Goal: Task Accomplishment & Management: Contribute content

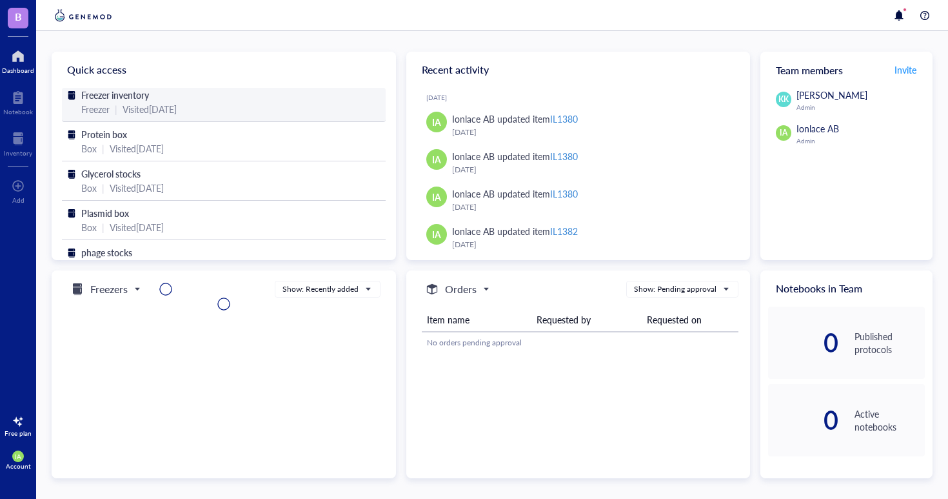
click at [268, 110] on div "Freezer | Visited [DATE]" at bounding box center [223, 109] width 285 height 14
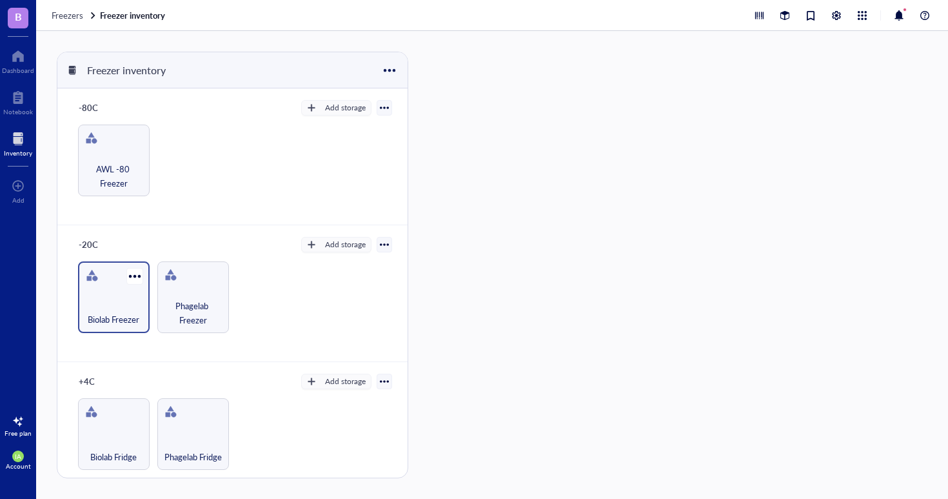
click at [117, 287] on div "Biolab Freezer" at bounding box center [114, 297] width 72 height 72
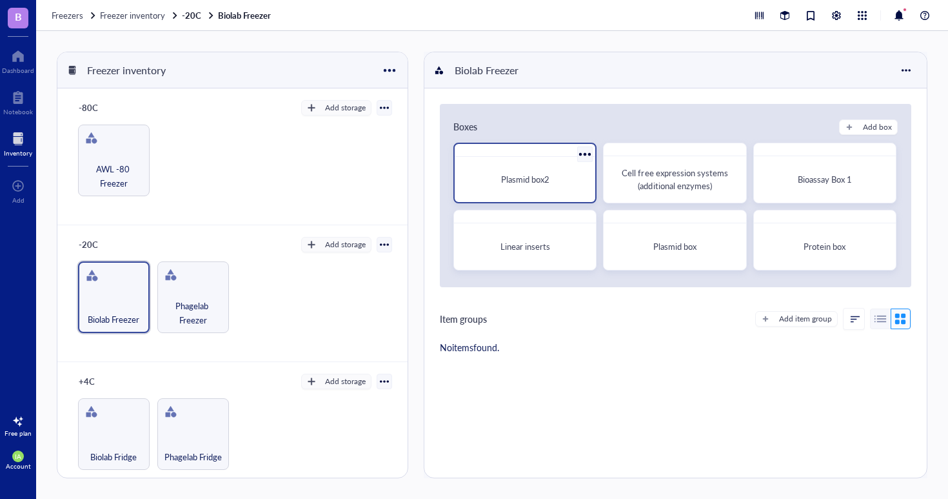
click at [544, 183] on span "Plasmid box2" at bounding box center [525, 179] width 48 height 12
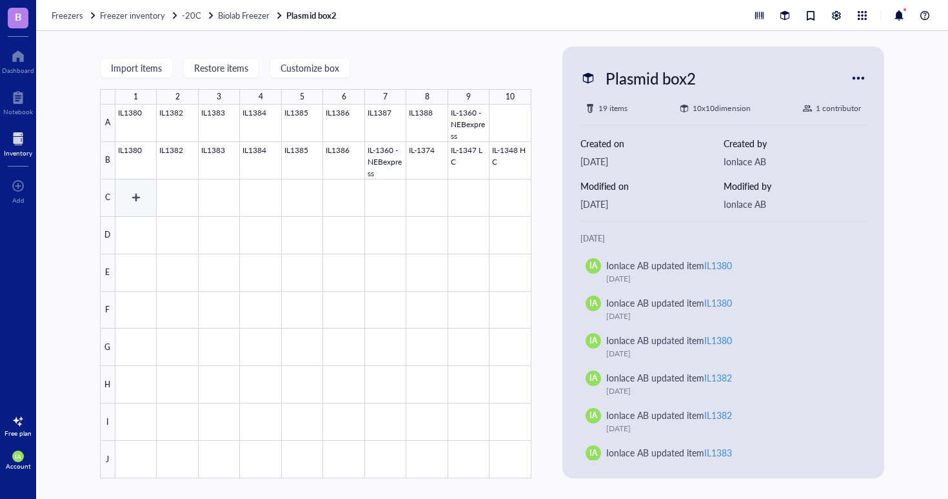
click at [129, 197] on div at bounding box center [323, 290] width 416 height 373
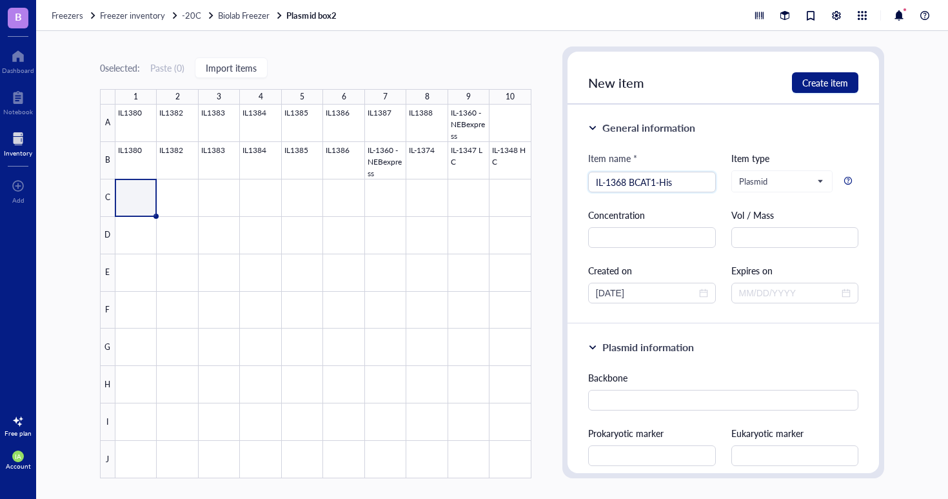
type input "IL-1368 BCAT1-His"
click at [610, 226] on div "Concentration" at bounding box center [652, 228] width 128 height 40
click at [635, 231] on input "text" at bounding box center [652, 237] width 128 height 21
drag, startPoint x: 637, startPoint y: 236, endPoint x: 614, endPoint y: 236, distance: 23.2
click at [614, 236] on input "393 ng/uL" at bounding box center [652, 237] width 128 height 21
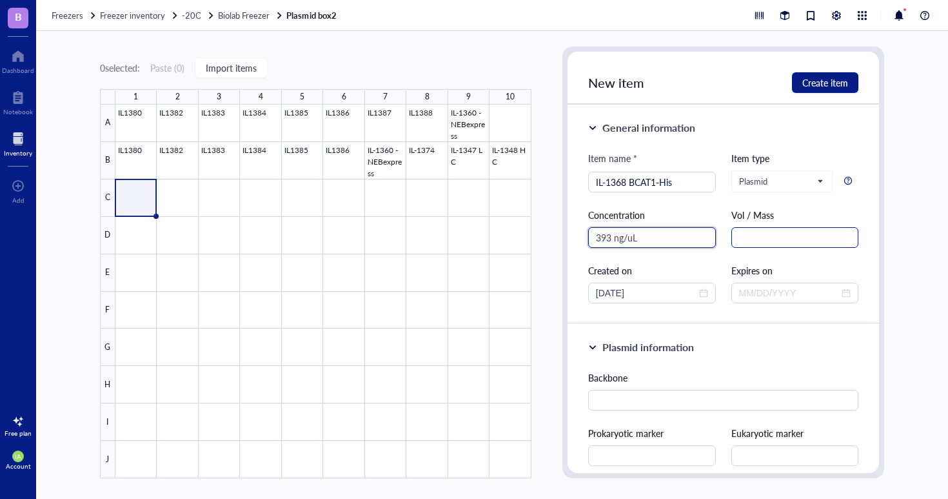
type input "393 ng/uL"
click at [743, 234] on input "text" at bounding box center [795, 237] width 128 height 21
type input "30 uL"
click at [731, 318] on div "General information Item name * IL-1368 BCAT1-His Item type Plasmid Concentrati…" at bounding box center [724, 213] width 312 height 219
click at [689, 320] on div "General information Item name * IL-1368 BCAT1-His Item type Plasmid Concentrati…" at bounding box center [724, 213] width 312 height 219
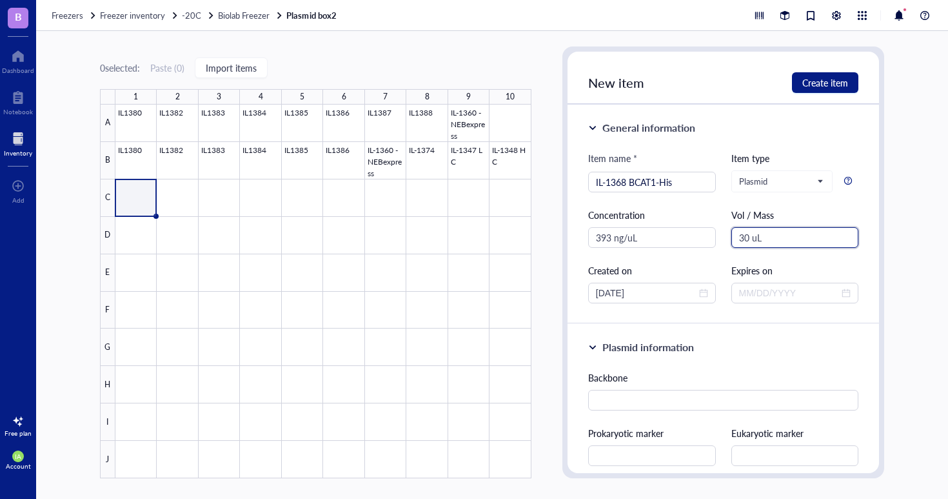
drag, startPoint x: 762, startPoint y: 238, endPoint x: 717, endPoint y: 237, distance: 44.5
click at [717, 237] on div "Item name * IL-1368 BCAT1-His Item type Plasmid Concentration 393 ng/uL Vol / M…" at bounding box center [723, 227] width 271 height 152
click at [692, 259] on div "Item name * IL-1368 BCAT1-His Item type Plasmid Concentration 393 ng/uL Vol / M…" at bounding box center [723, 227] width 271 height 152
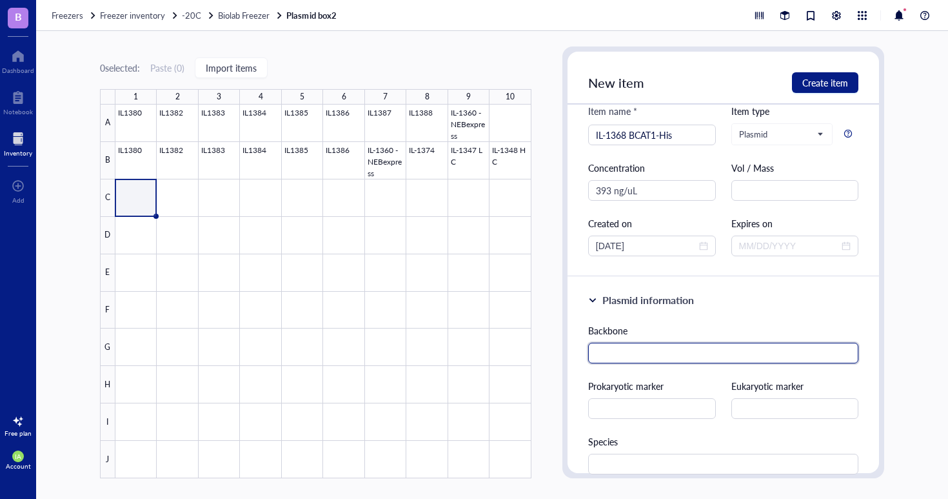
click at [634, 353] on input "text" at bounding box center [723, 352] width 271 height 21
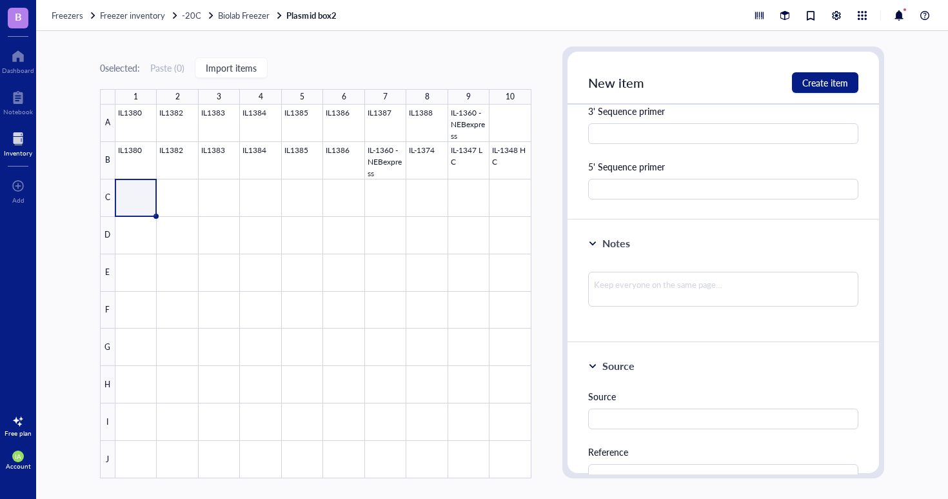
scroll to position [657, 0]
click at [625, 277] on textarea at bounding box center [723, 287] width 271 height 35
type textarea "m"
type textarea "mi"
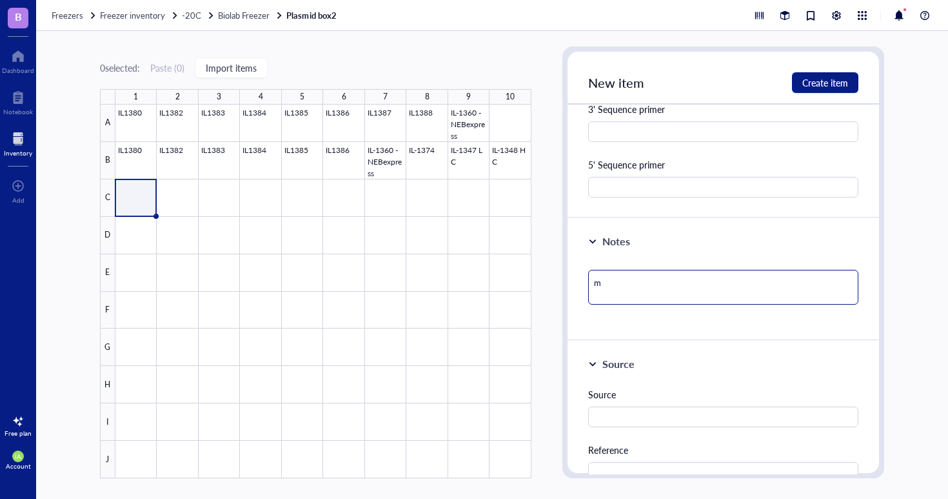
type textarea "mi"
type textarea "min"
type textarea "mini"
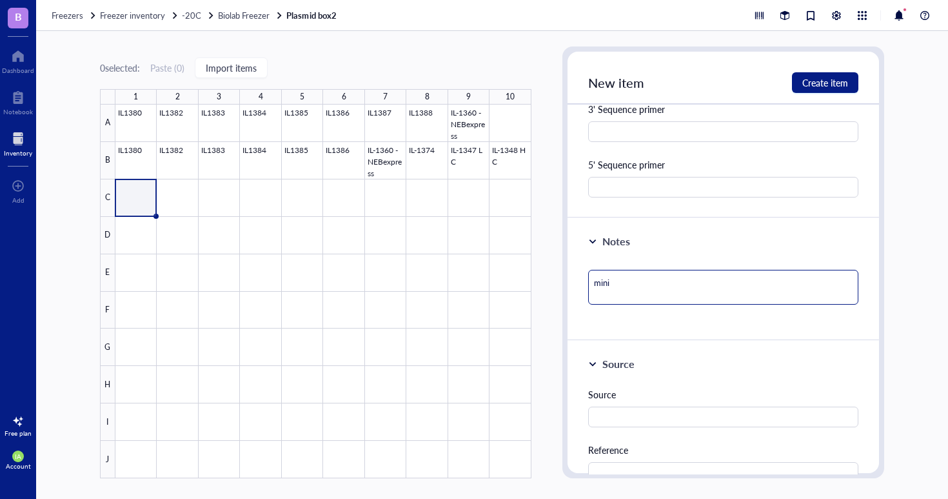
type textarea "minip"
type textarea "minipr"
type textarea "minipre"
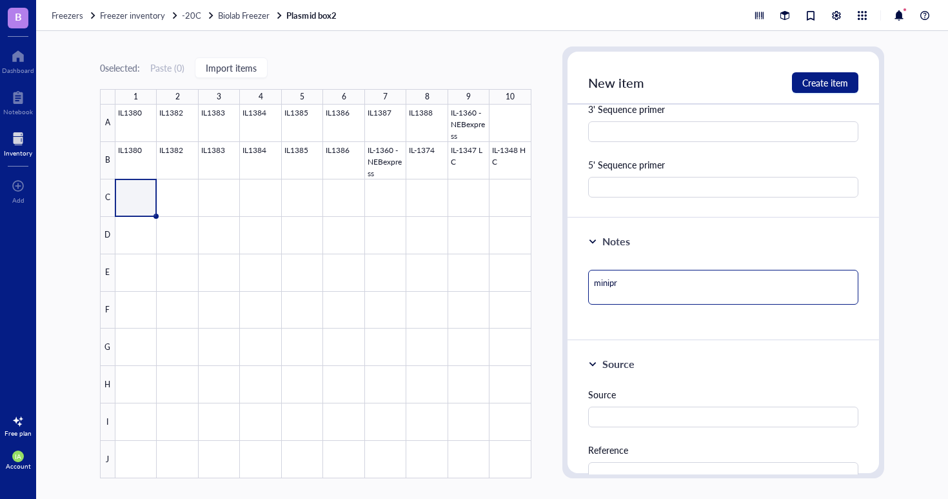
type textarea "minipre"
type textarea "miniprep"
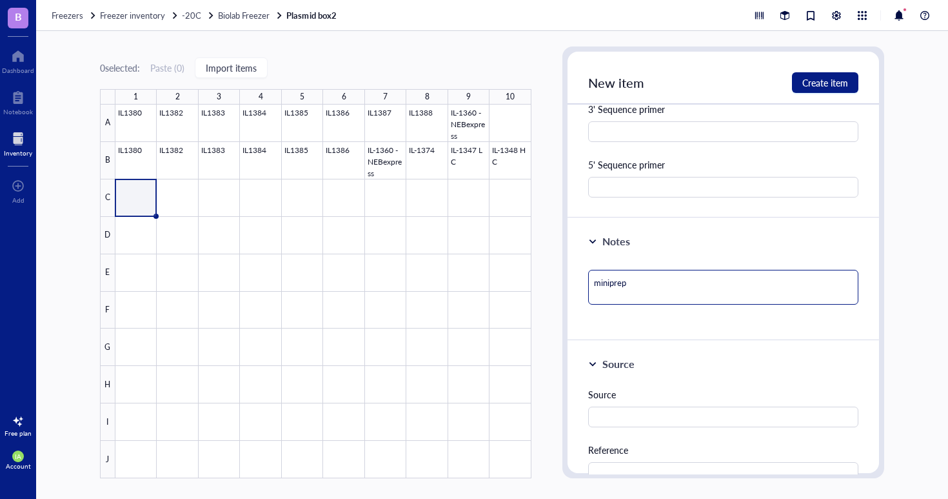
type textarea "miniprep B"
type textarea "miniprep BC"
type textarea "miniprep BCA"
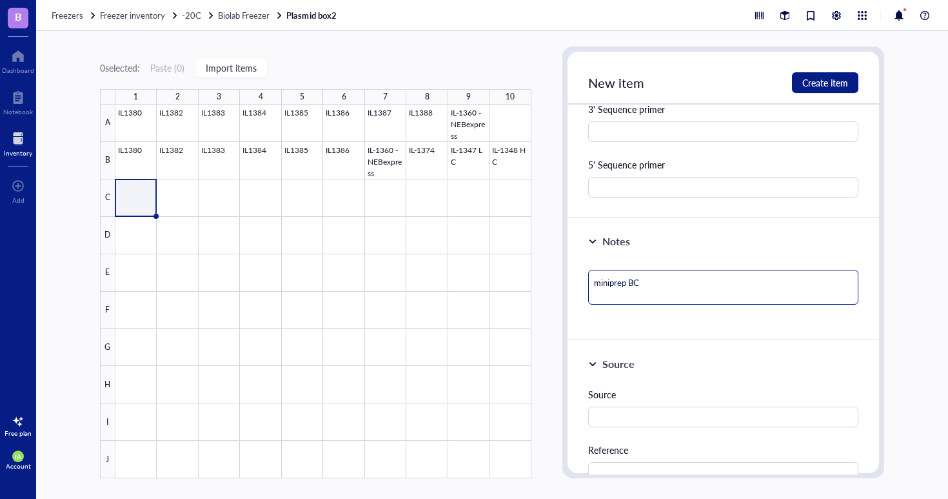
type textarea "miniprep BCA"
type textarea "miniprep BCAT"
type textarea "miniprep BCAT1"
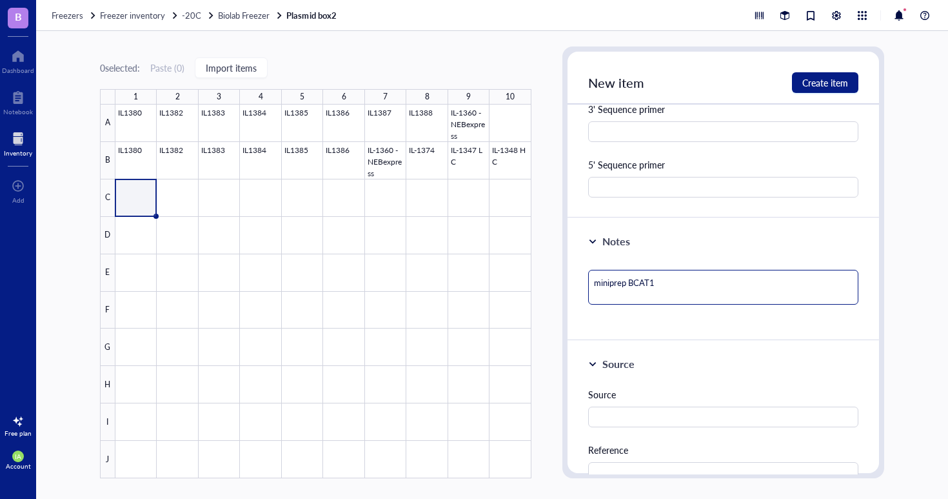
type textarea "miniprep BCAT1-"
type textarea "miniprep BCAT1-H"
type textarea "miniprep BCAT1-Hi"
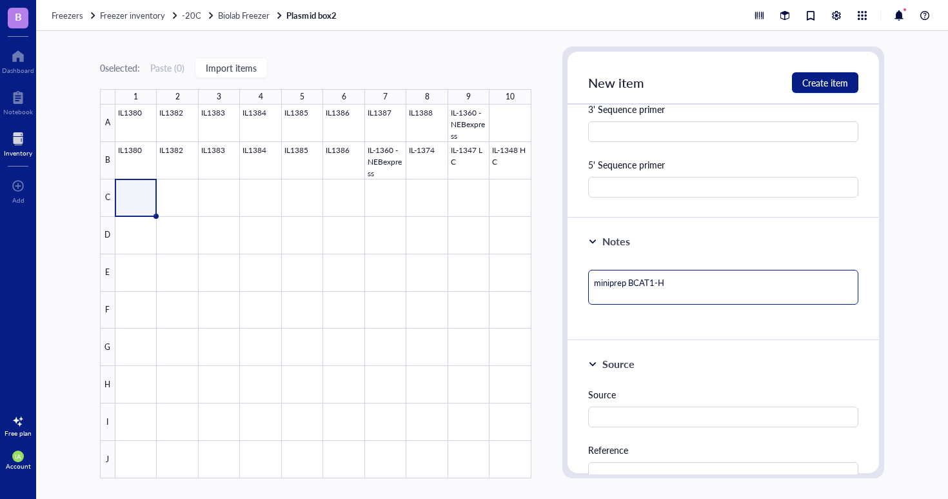
type textarea "miniprep BCAT1-Hi"
type textarea "miniprep BCAT1-His"
click at [629, 331] on div "Notes miniprep BCAT1-His" at bounding box center [724, 279] width 312 height 123
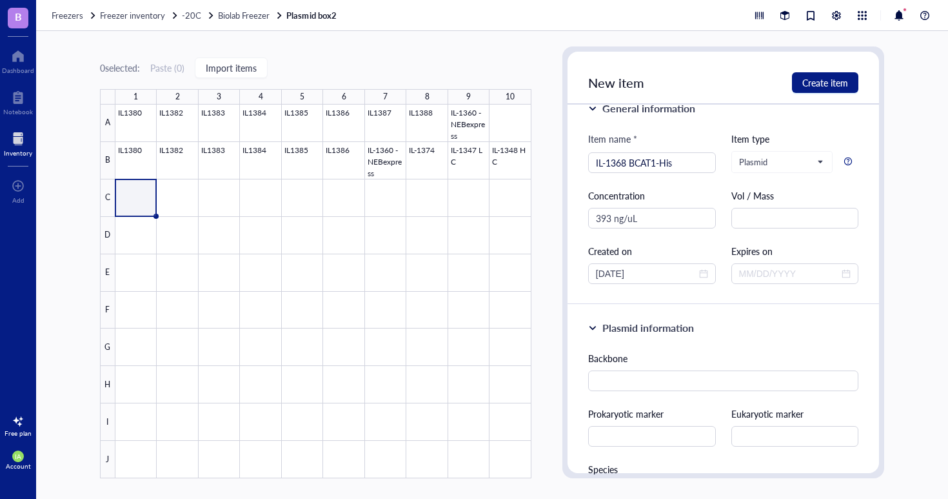
scroll to position [0, 0]
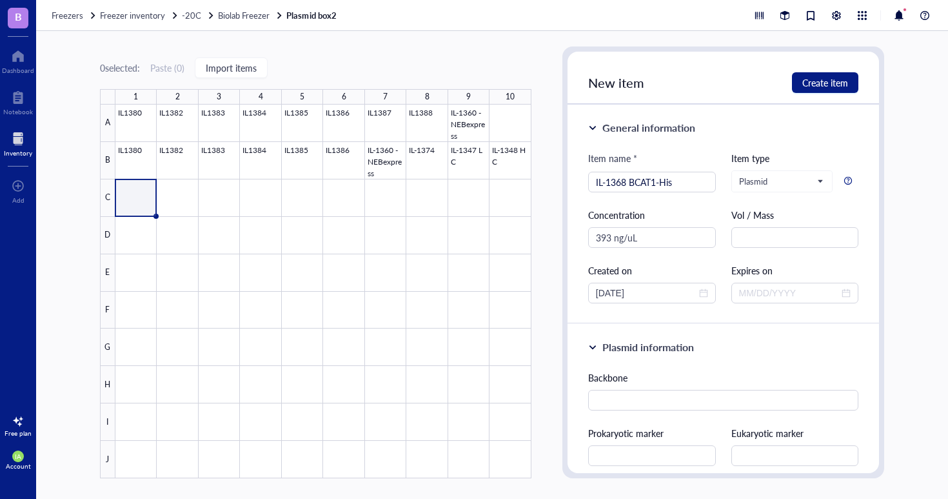
click at [430, 276] on div at bounding box center [323, 290] width 416 height 373
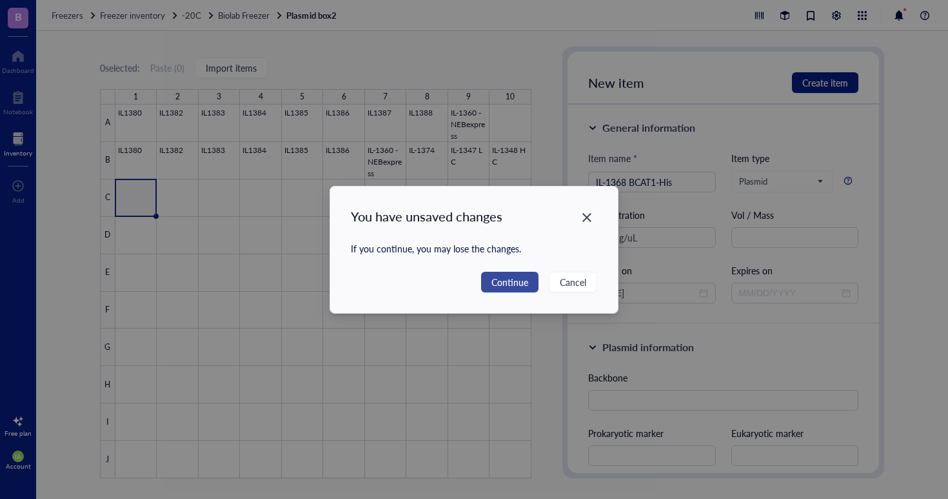
click at [522, 285] on span "Continue" at bounding box center [509, 282] width 37 height 14
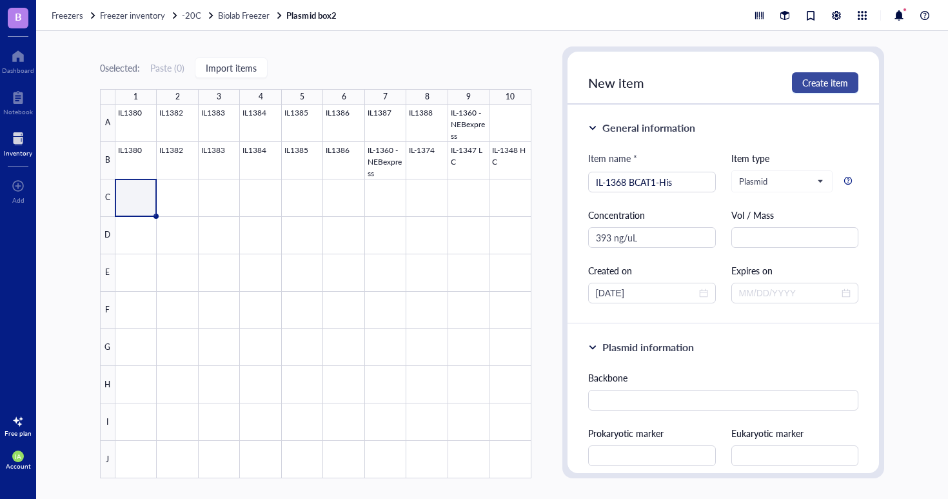
click at [802, 87] on span "Create item" at bounding box center [825, 82] width 46 height 10
type textarea "Keep everyone on the same page…"
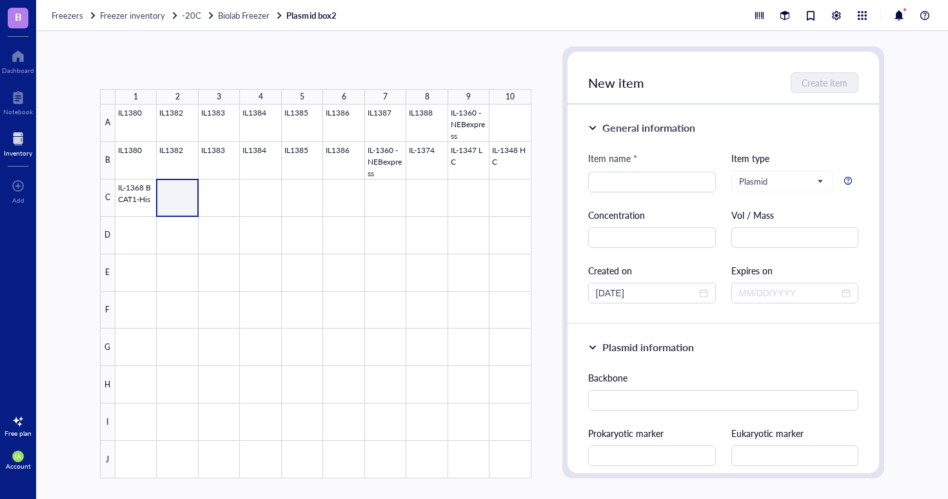
click at [173, 198] on div at bounding box center [323, 290] width 416 height 373
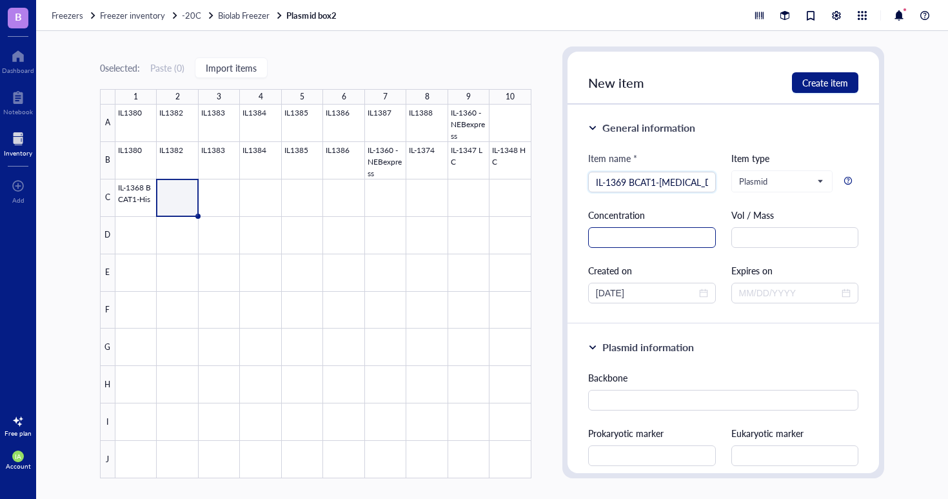
type input "IL-1369 BCAT1-[MEDICAL_DATA]"
click at [651, 236] on input "text" at bounding box center [652, 237] width 128 height 21
paste input "ng/uL"
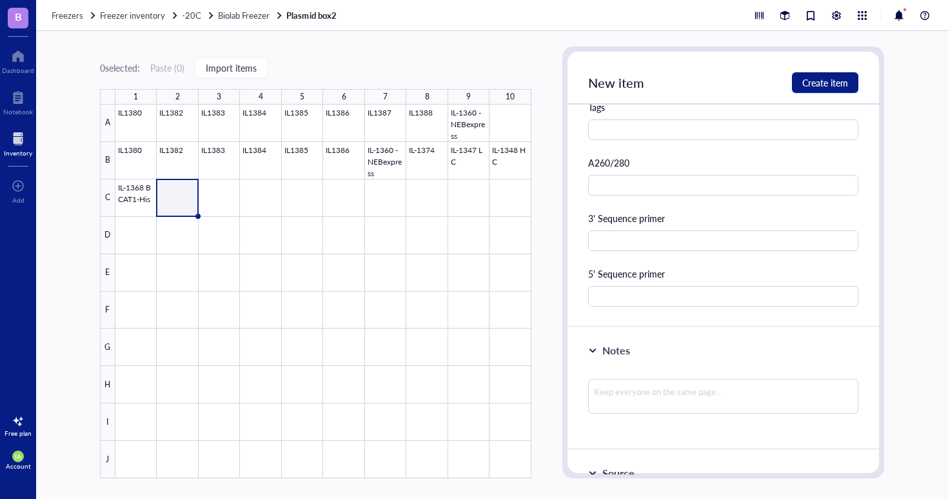
scroll to position [631, 0]
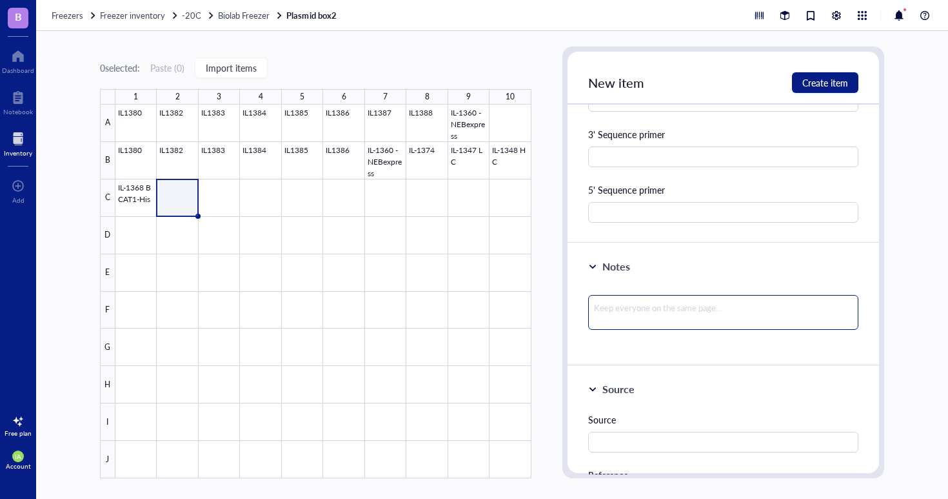
type input "499 ng/uL"
click at [627, 302] on textarea at bounding box center [723, 312] width 271 height 35
type textarea "m"
type textarea "mi"
type textarea "min"
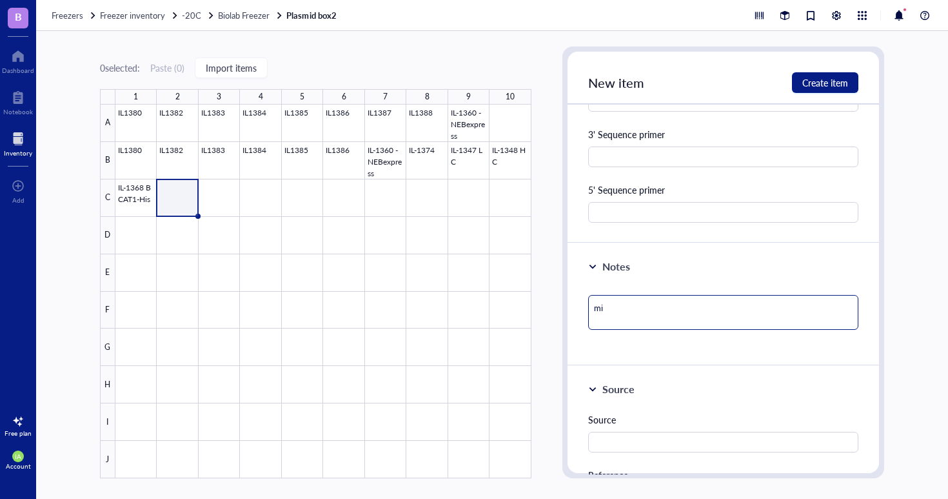
type textarea "min"
type textarea "mini"
type textarea "mini["
type textarea "mini[p"
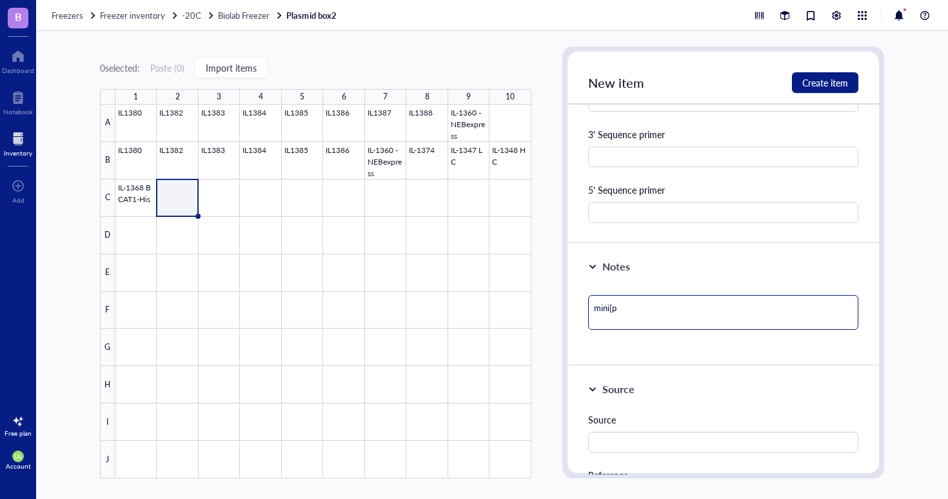
type textarea "mini["
type textarea "mini"
type textarea "minip"
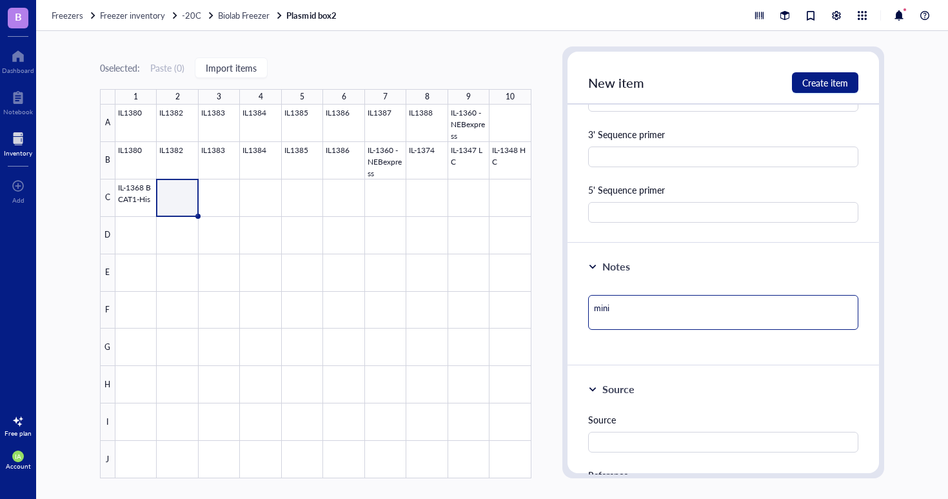
type textarea "minip"
type textarea "minipr"
type textarea "minipre"
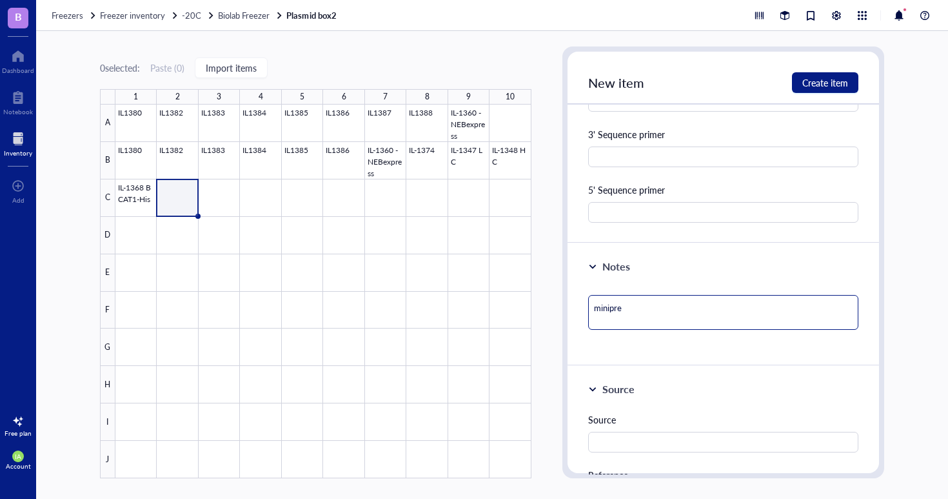
type textarea "miniprep"
type textarea "miniprep B"
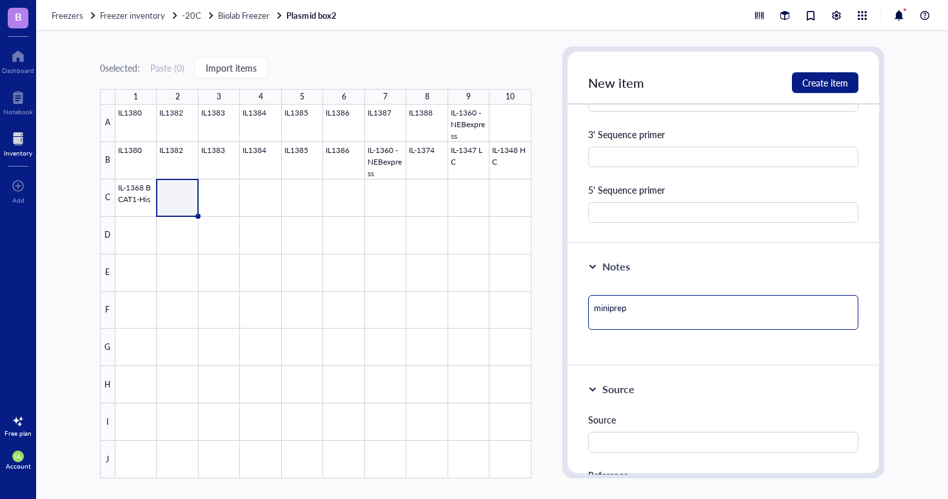
type textarea "miniprep B"
type textarea "miniprep BC"
type textarea "miniprep BCA"
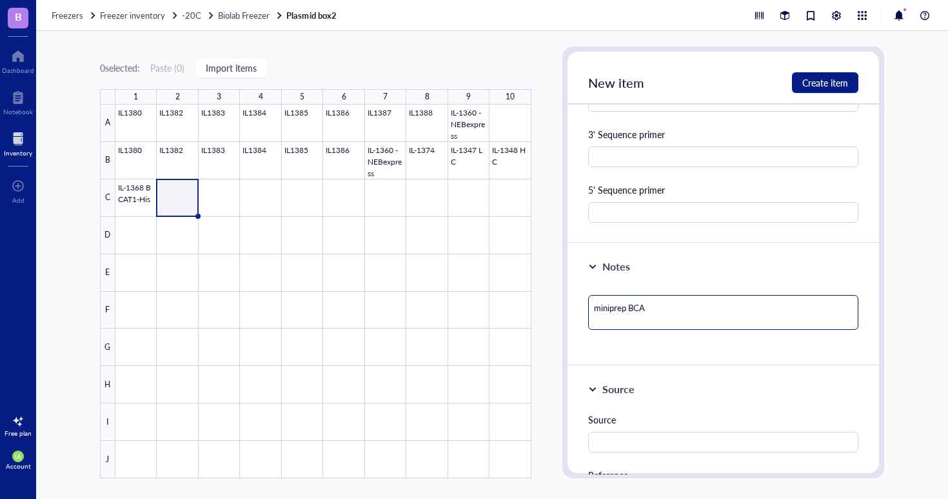
type textarea "miniprep BCAT"
type textarea "miniprep BCAT1"
type textarea "miniprep BCAT1-"
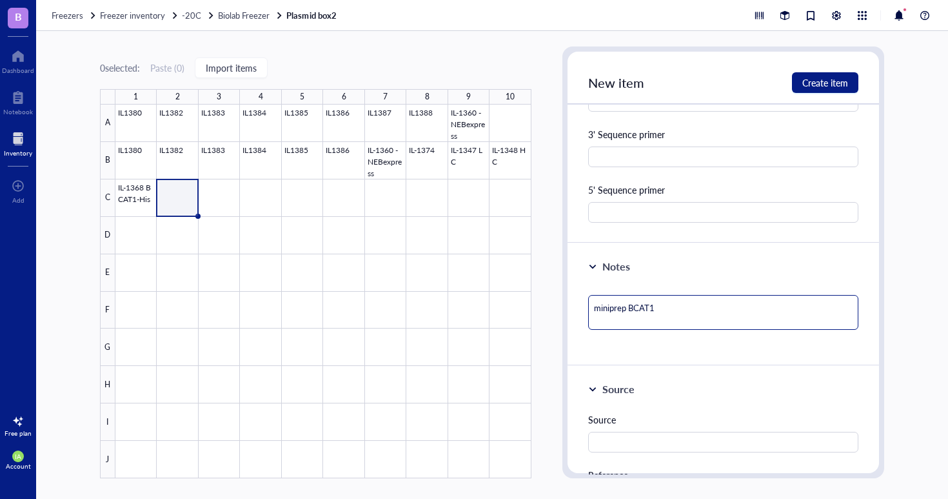
type textarea "miniprep BCAT1-"
type textarea "miniprep BCAT1-S"
type textarea "miniprep BCAT1-St"
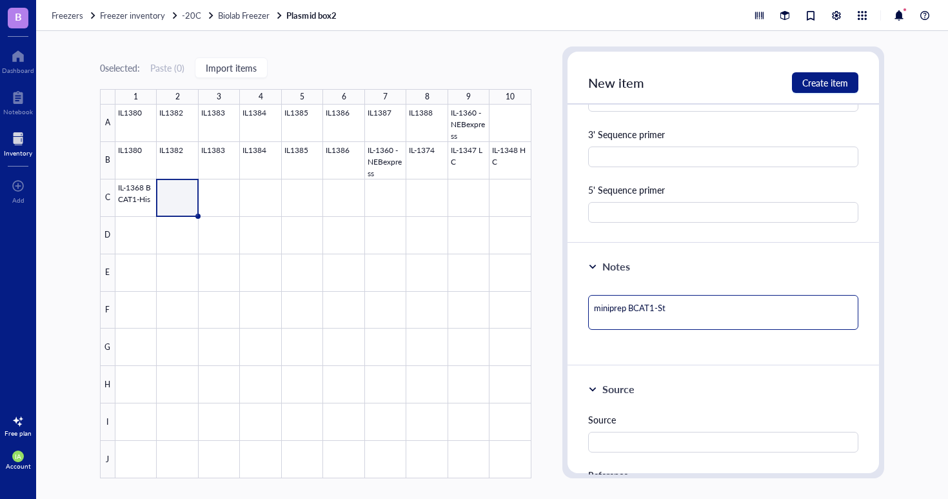
type textarea "miniprep BCAT1-Str"
type textarea "miniprep BCAT1-Stre"
type textarea "miniprep BCAT1-[MEDICAL_DATA]"
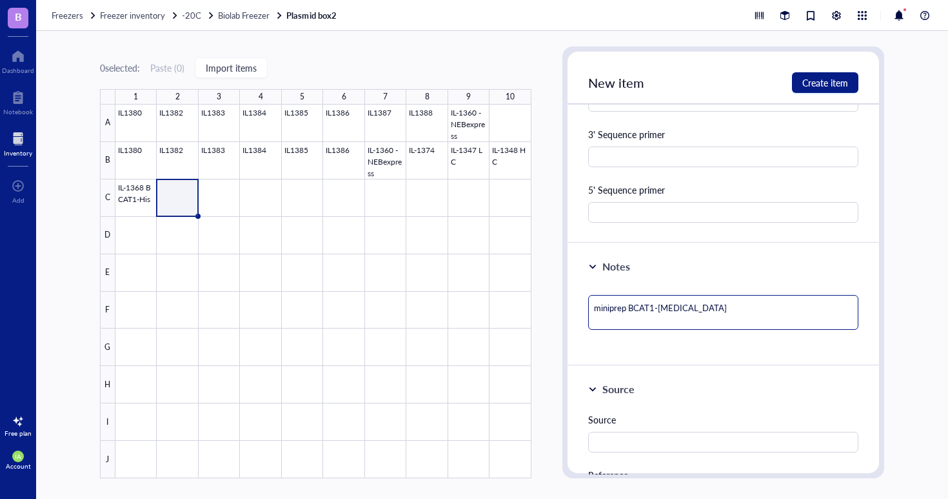
type textarea "miniprep BCAT1-[MEDICAL_DATA]"
click at [667, 345] on div "Notes miniprep BCAT1-[MEDICAL_DATA]" at bounding box center [724, 304] width 312 height 123
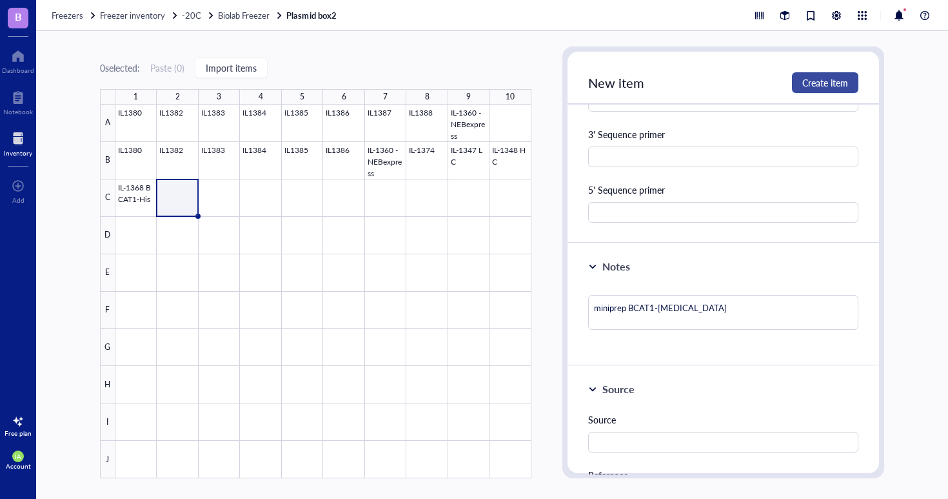
click at [823, 90] on button "Create item" at bounding box center [825, 82] width 66 height 21
type textarea "Keep everyone on the same page…"
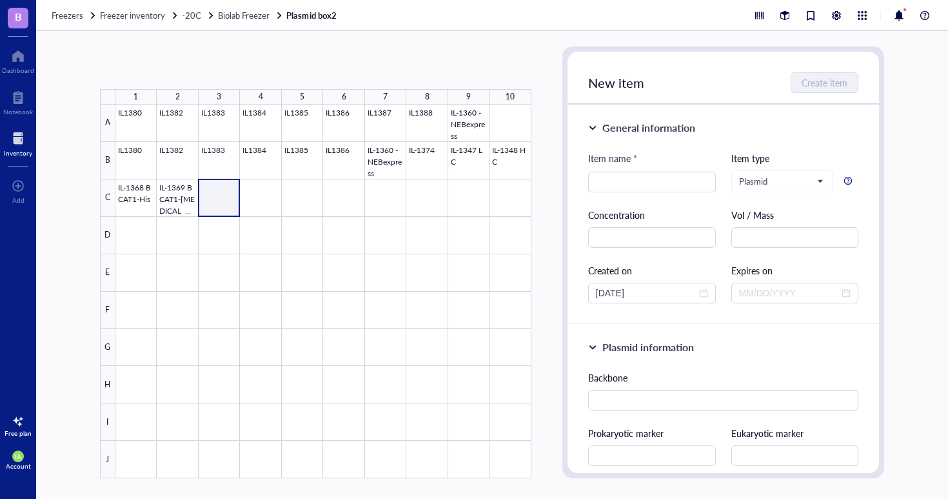
click at [211, 196] on div at bounding box center [323, 290] width 416 height 373
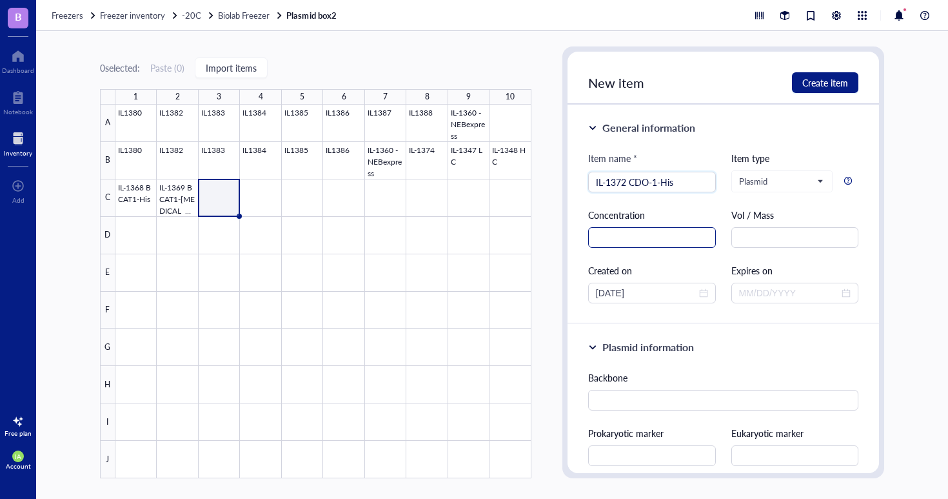
type input "IL-1372 CDO-1-His"
click at [636, 240] on input "text" at bounding box center [652, 237] width 128 height 21
paste input "ng/uL"
click at [610, 241] on input "454ng/uL" at bounding box center [652, 237] width 128 height 21
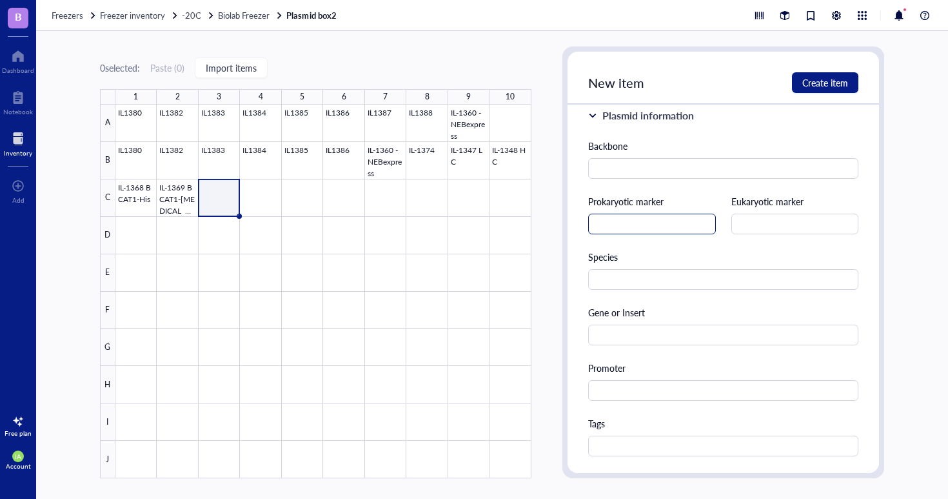
scroll to position [587, 0]
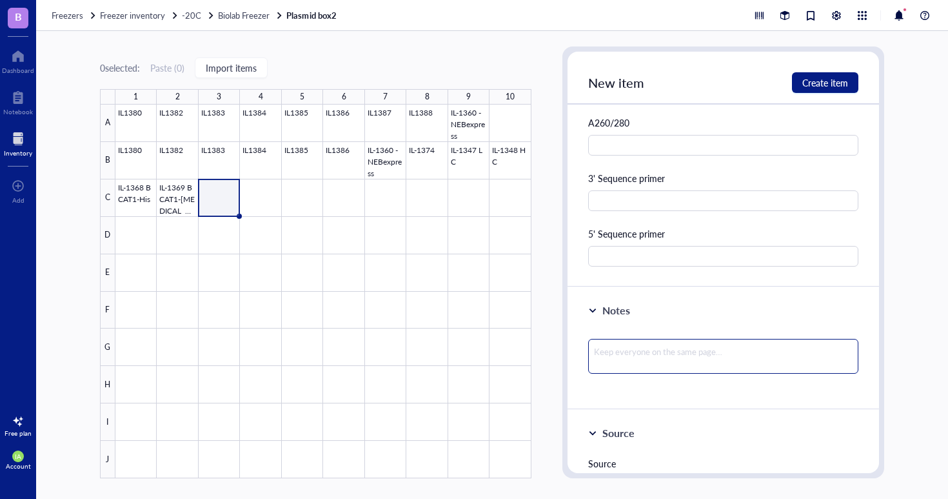
type input "454 ng/uL"
click at [631, 348] on textarea at bounding box center [723, 356] width 271 height 35
type textarea "m"
type textarea "mi"
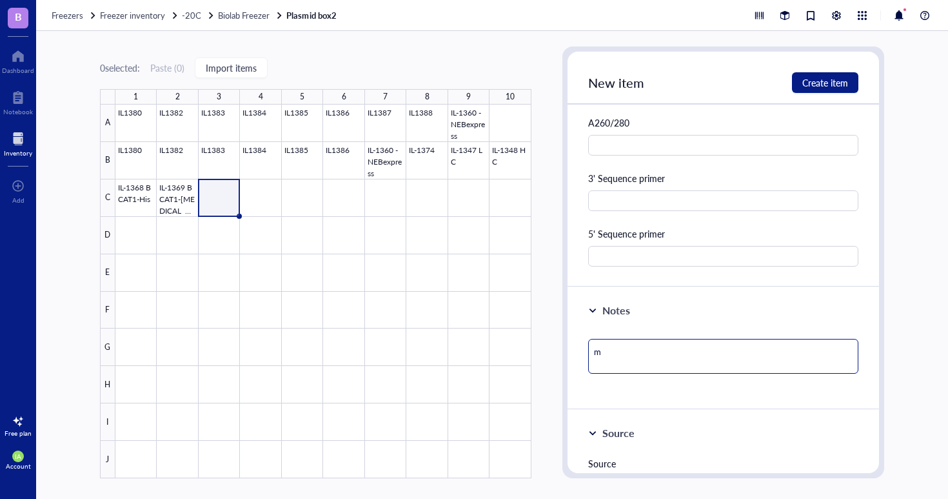
type textarea "mi"
type textarea "mii"
type textarea "mi"
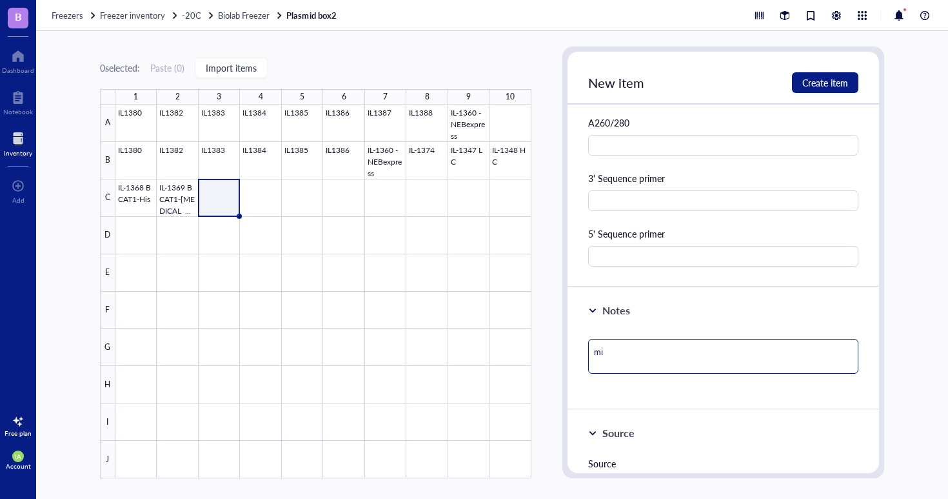
type textarea "min"
type textarea "mini"
type textarea "minip"
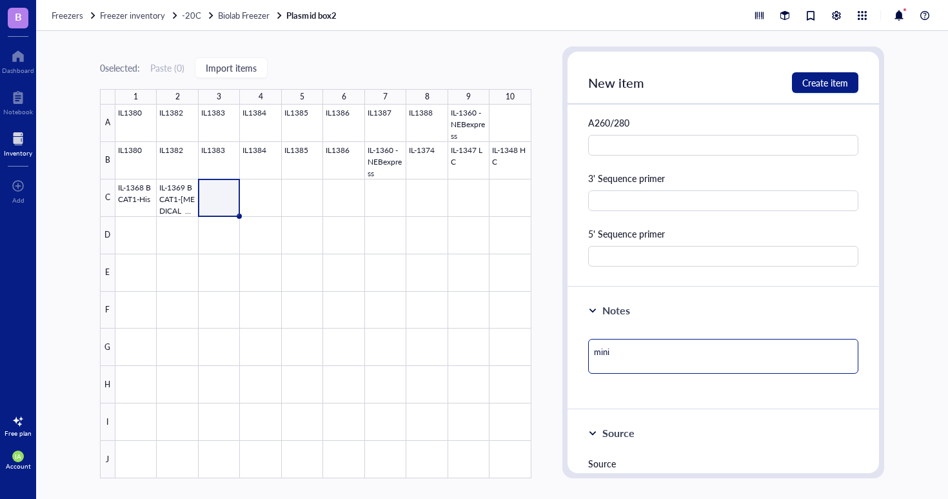
type textarea "minip"
type textarea "minipr"
type textarea "minipre"
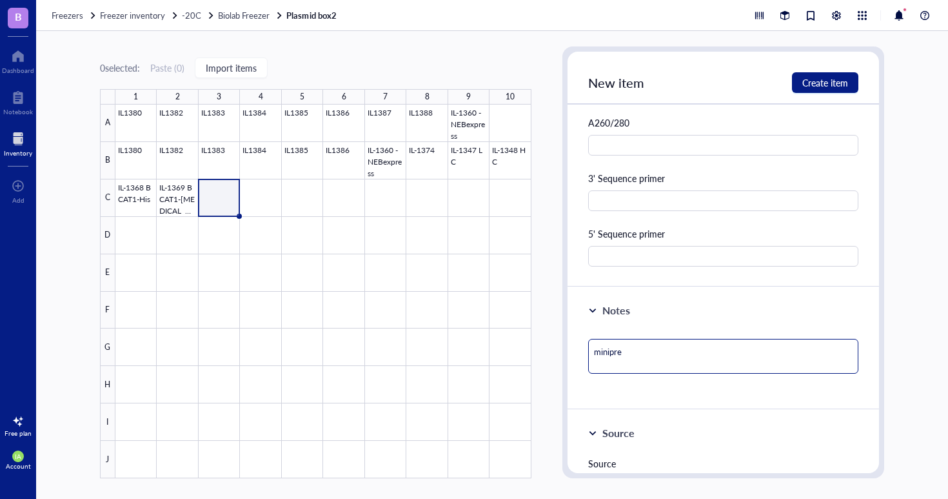
type textarea "miniprep"
type textarea "miniprep C"
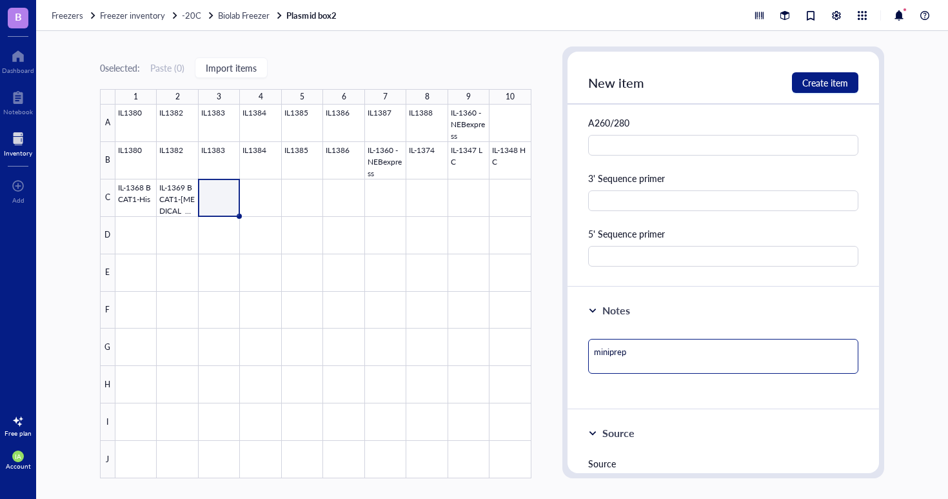
type textarea "miniprep C"
type textarea "miniprep CD"
type textarea "miniprep CDO"
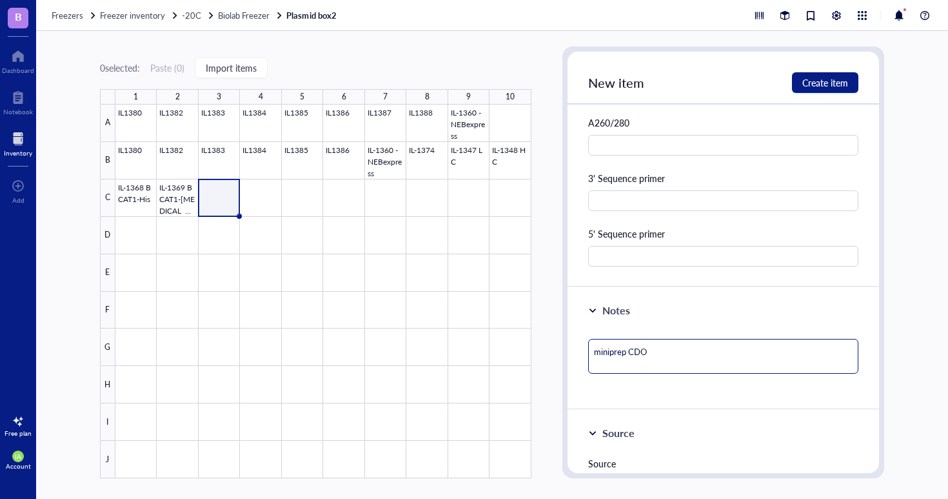
type textarea "miniprep CDO-"
type textarea "miniprep CDO-1"
type textarea "miniprep CDO-1-"
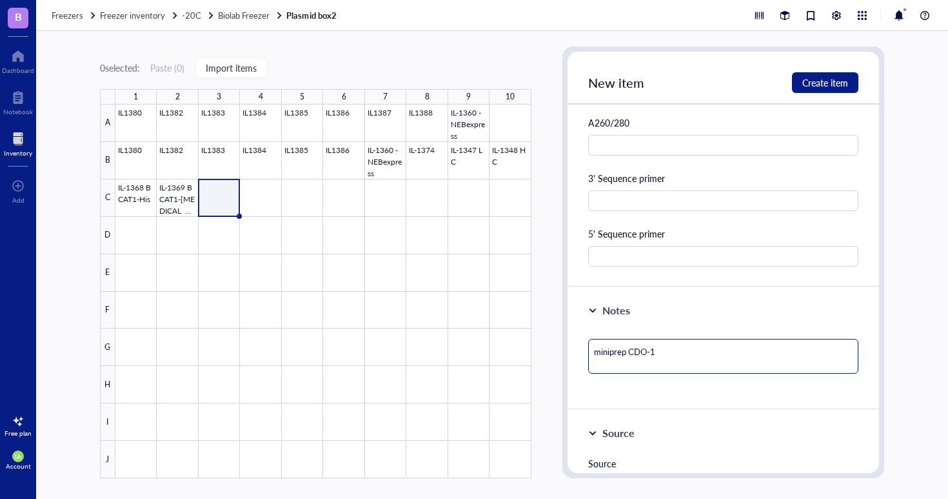
type textarea "miniprep CDO-1-"
type textarea "miniprep CDO-1-H"
type textarea "miniprep CDO-1-Hi"
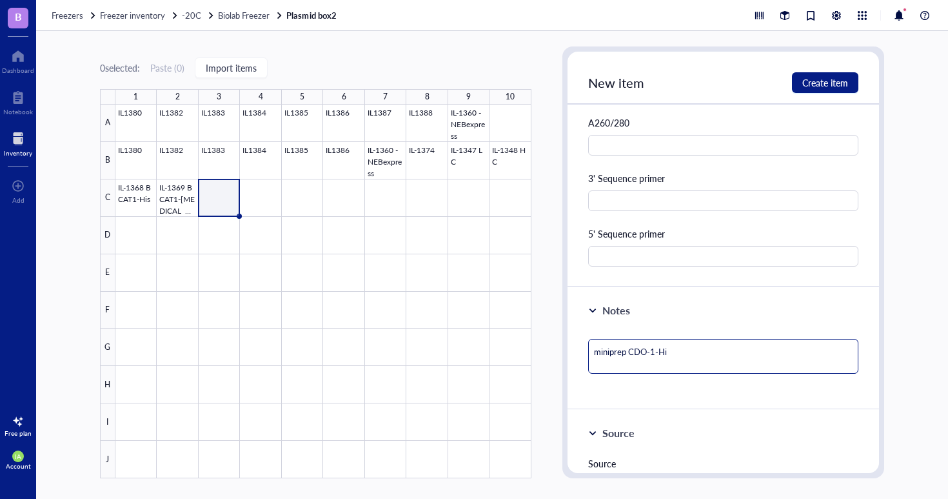
type textarea "miniprep CDO-1-His"
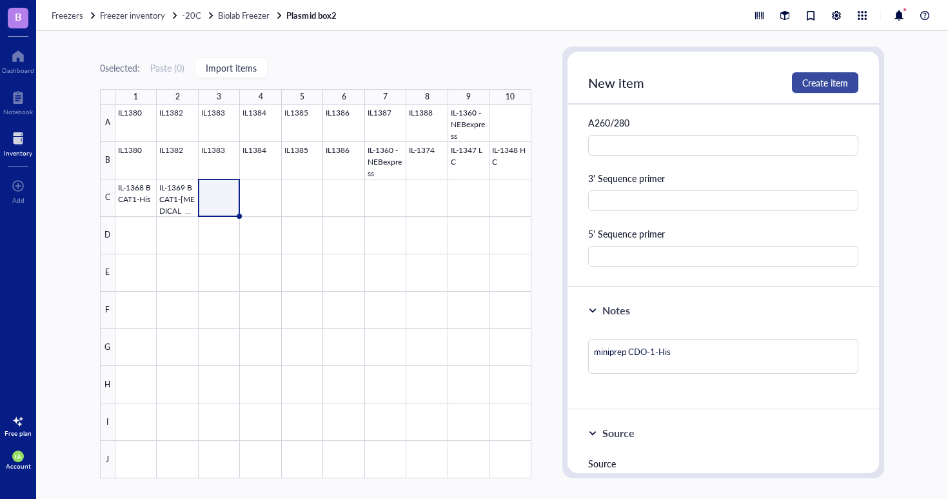
click at [817, 86] on span "Create item" at bounding box center [825, 82] width 46 height 10
type textarea "Keep everyone on the same page…"
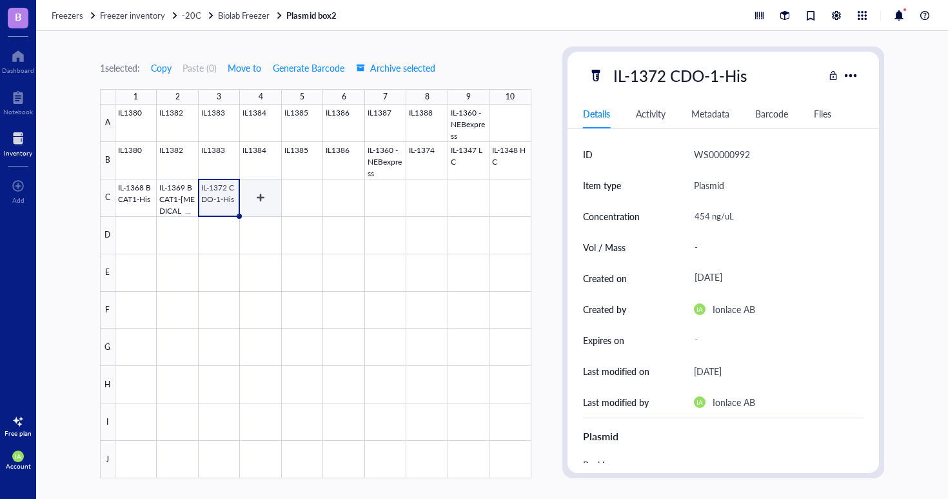
click at [266, 198] on div at bounding box center [323, 290] width 416 height 373
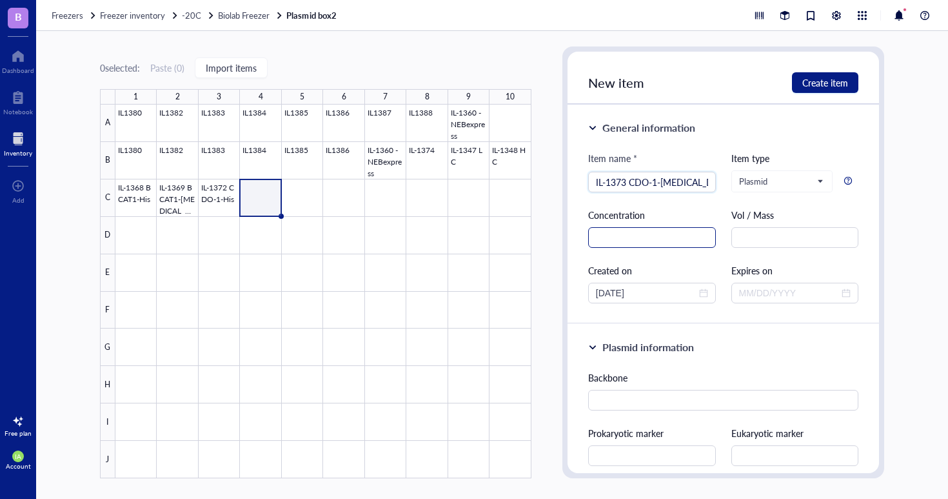
type input "IL-1373 CDO-1-[MEDICAL_DATA]"
click at [647, 232] on input "text" at bounding box center [652, 237] width 128 height 21
paste input "ng/uL"
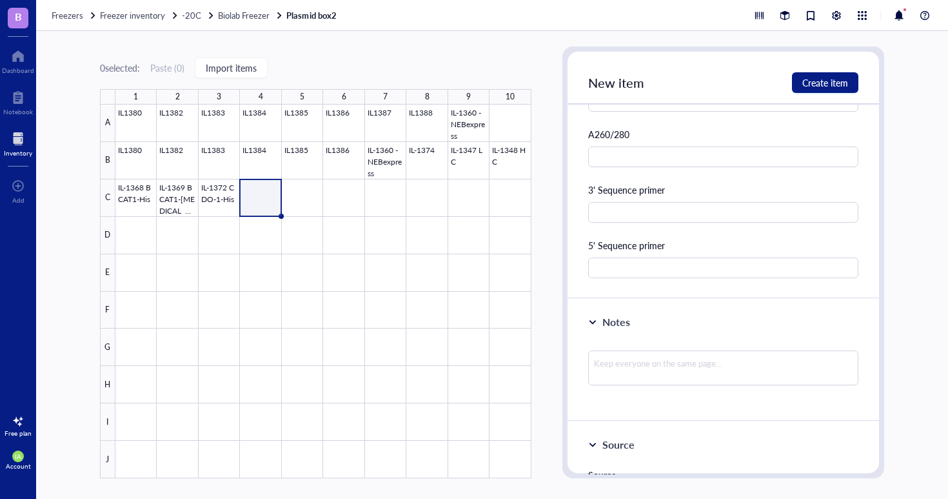
scroll to position [577, 0]
type input "485 ng/uL"
click at [638, 366] on textarea at bounding box center [723, 366] width 271 height 35
type textarea "m"
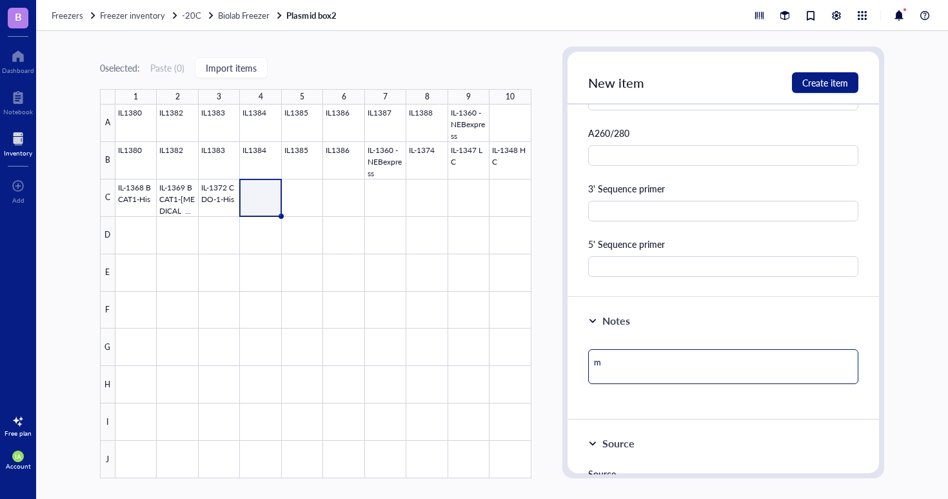
type textarea "mi"
type textarea "min"
type textarea "mini"
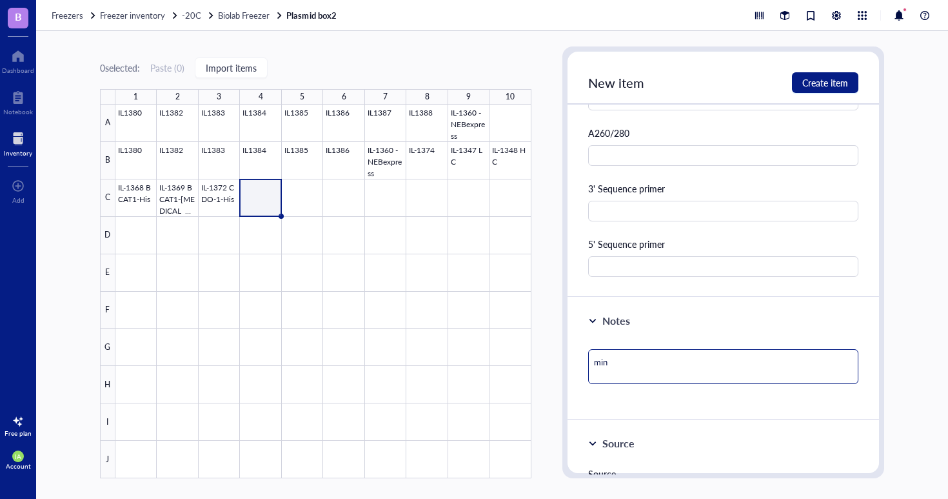
type textarea "mini"
type textarea "minip"
type textarea "minipr"
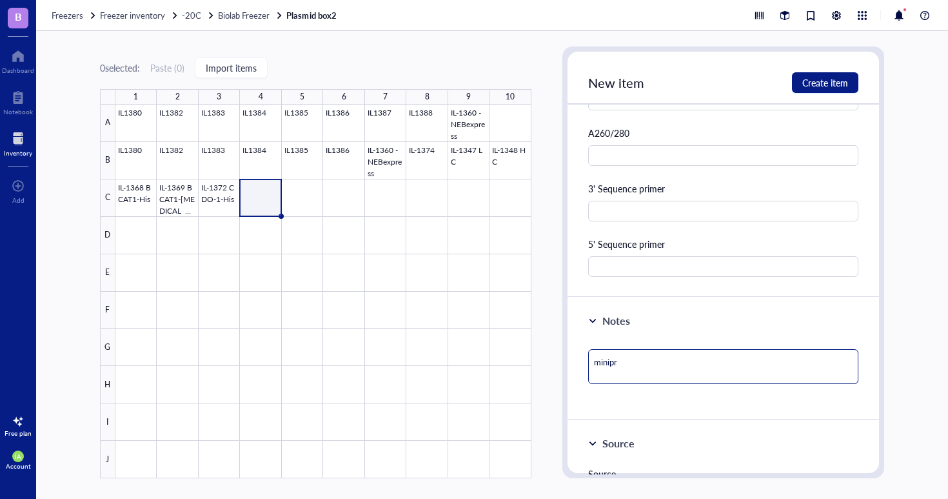
type textarea "minipre"
type textarea "miniprep"
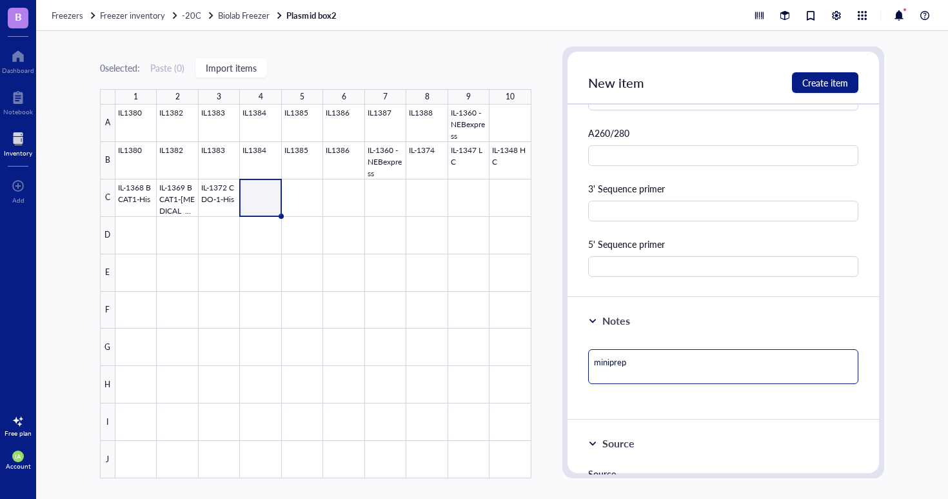
type textarea "miniprep"
type textarea "miniprep C"
type textarea "miniprep CD"
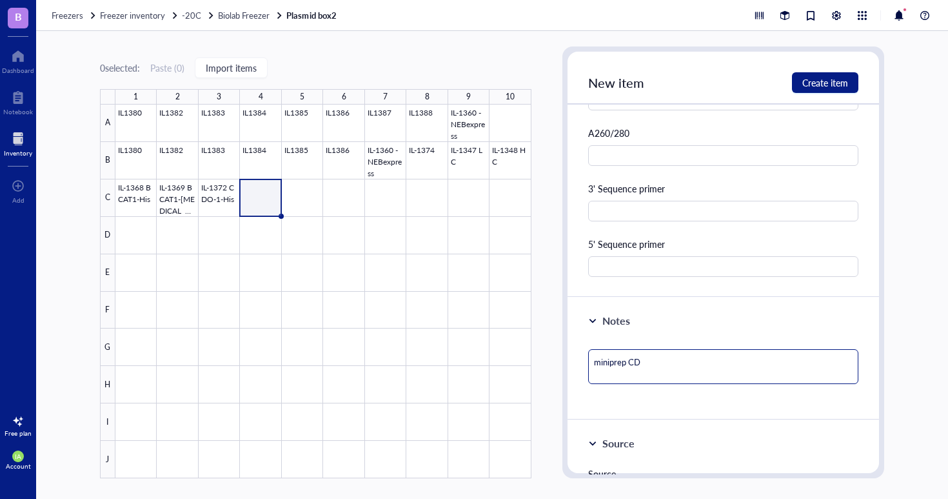
type textarea "miniprep CDP"
type textarea "miniprep CD"
type textarea "miniprep CDO"
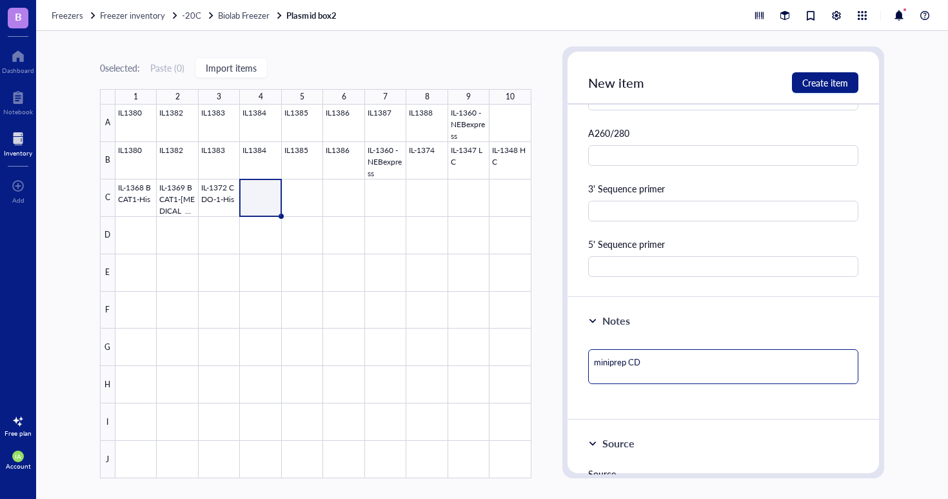
type textarea "miniprep CDO"
type textarea "miniprep CDO-"
type textarea "miniprep CDO-1"
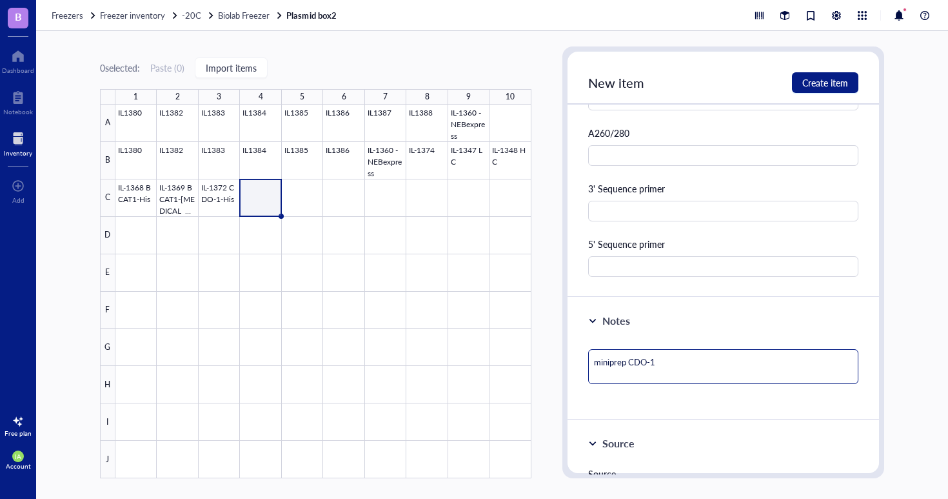
type textarea "miniprep CDO-1-"
type textarea "miniprep CDO-1-S"
type textarea "miniprep CDO-1-St"
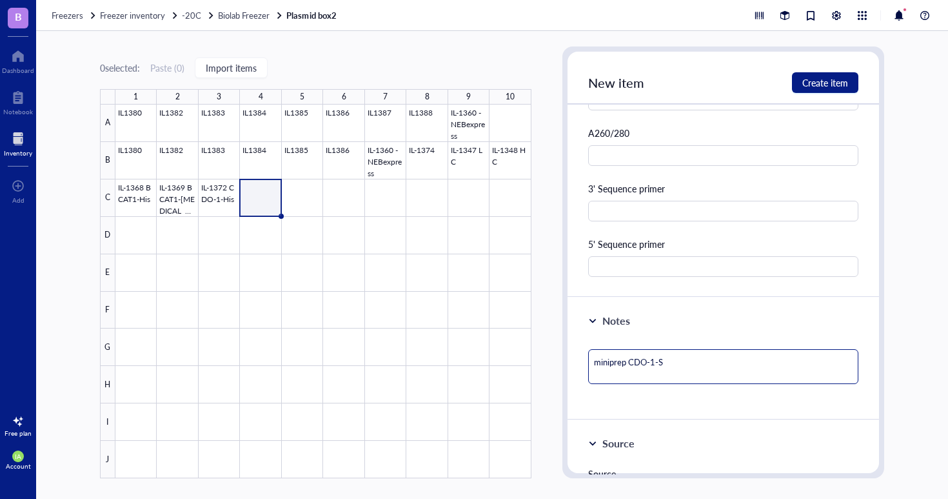
type textarea "miniprep CDO-1-St"
type textarea "miniprep CDO-1-Str"
type textarea "miniprep CDO-1-Stre"
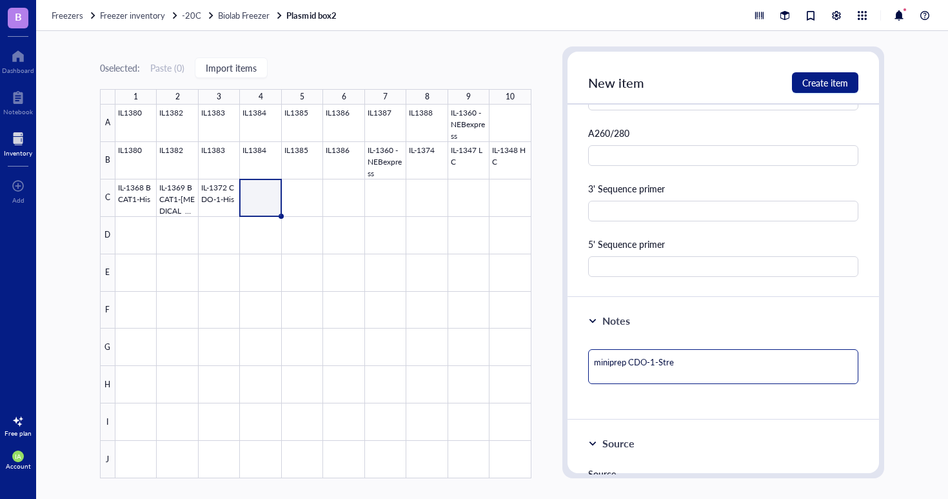
type textarea "miniprep CDO-1-[MEDICAL_DATA]"
click at [659, 412] on div "Notes miniprep CDO-1-[MEDICAL_DATA]" at bounding box center [724, 358] width 312 height 123
click at [812, 87] on span "Create item" at bounding box center [825, 82] width 46 height 10
type textarea "Keep everyone on the same page…"
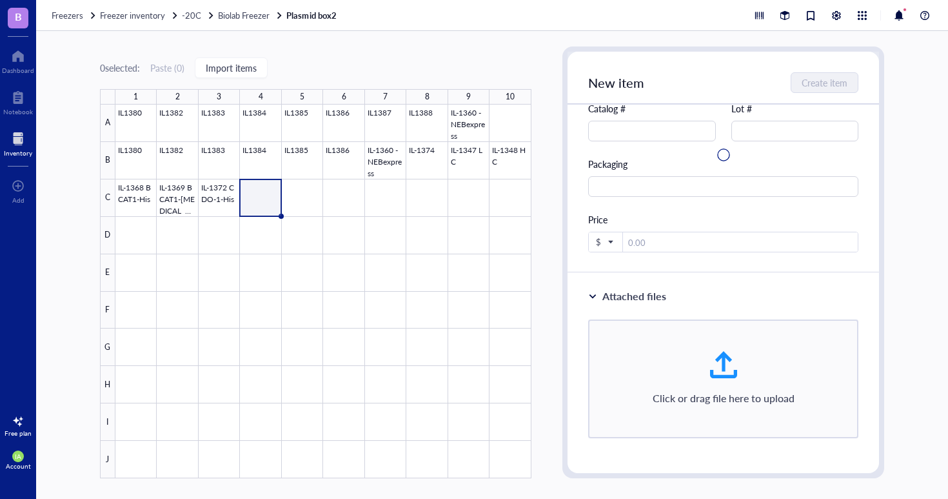
scroll to position [26, 0]
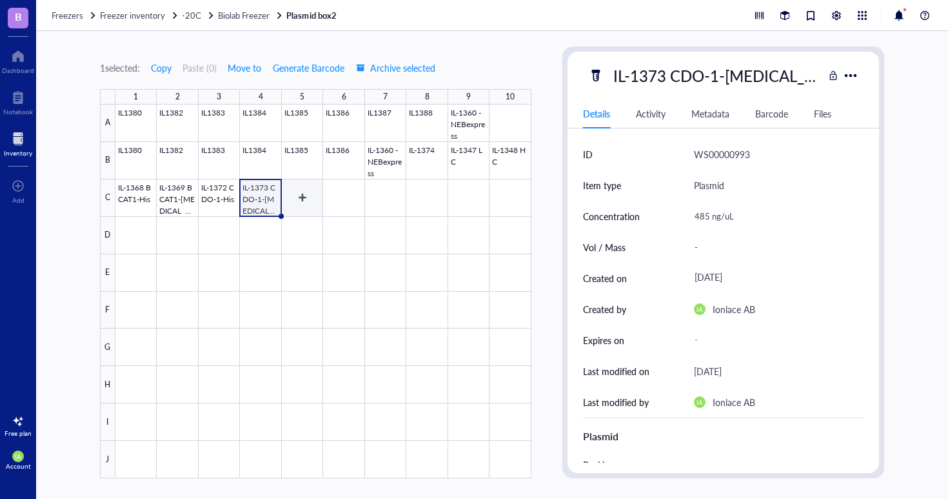
click at [302, 197] on div at bounding box center [323, 290] width 416 height 373
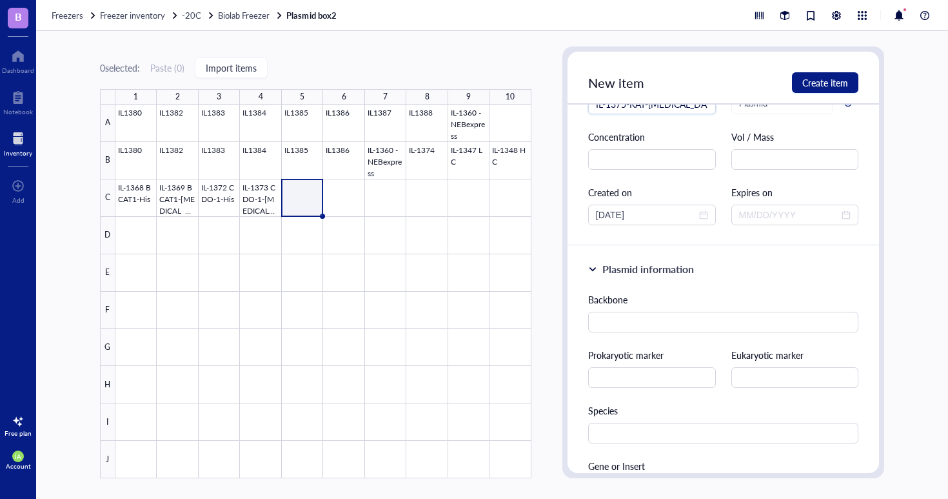
scroll to position [60, 0]
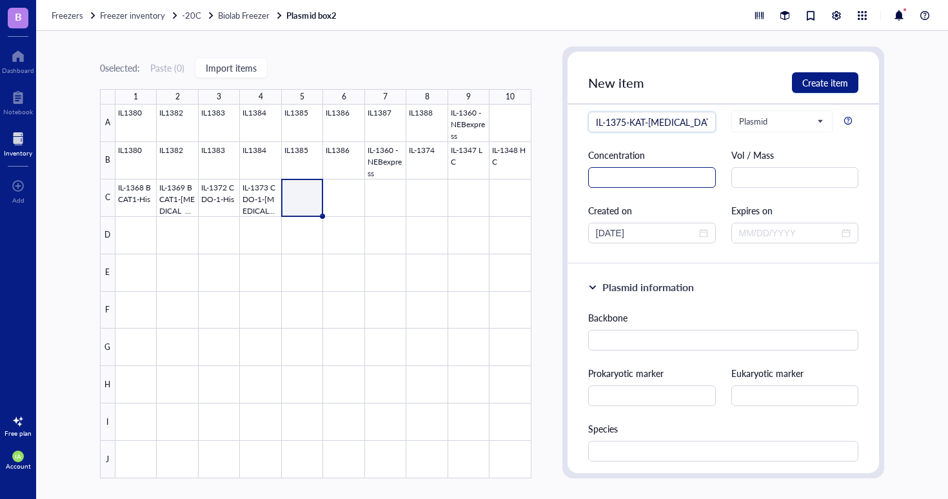
type input "IL-1375-KAT-[MEDICAL_DATA]"
click at [612, 183] on input "text" at bounding box center [652, 177] width 128 height 21
paste input "ng/uL"
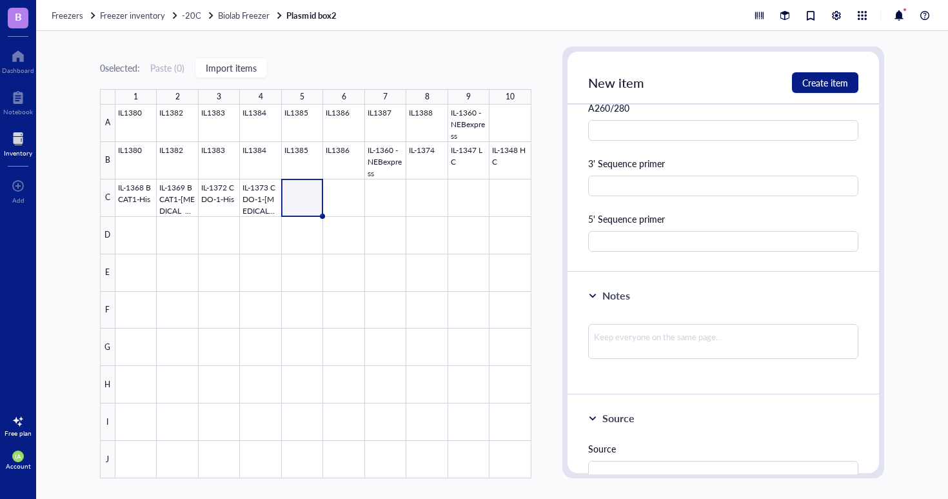
scroll to position [609, 0]
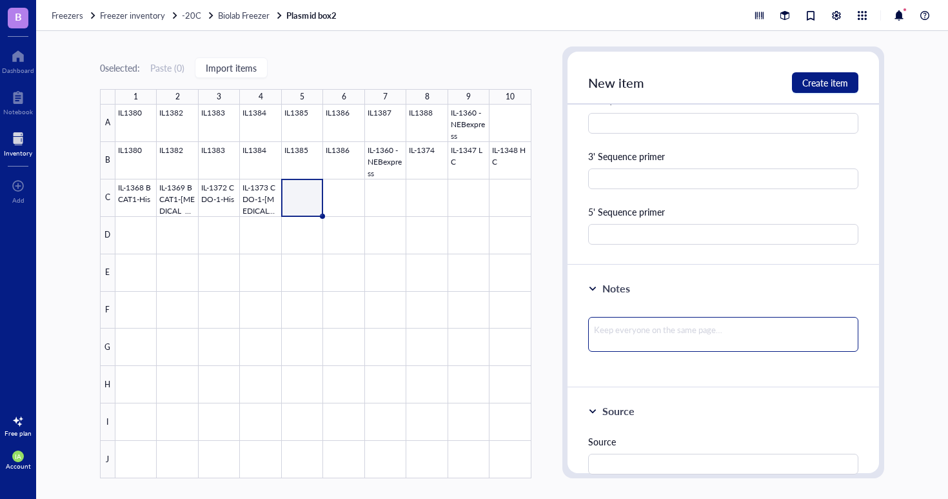
type input "381 ng/uL"
click at [622, 328] on textarea at bounding box center [723, 334] width 271 height 35
type textarea "m"
type textarea "mi"
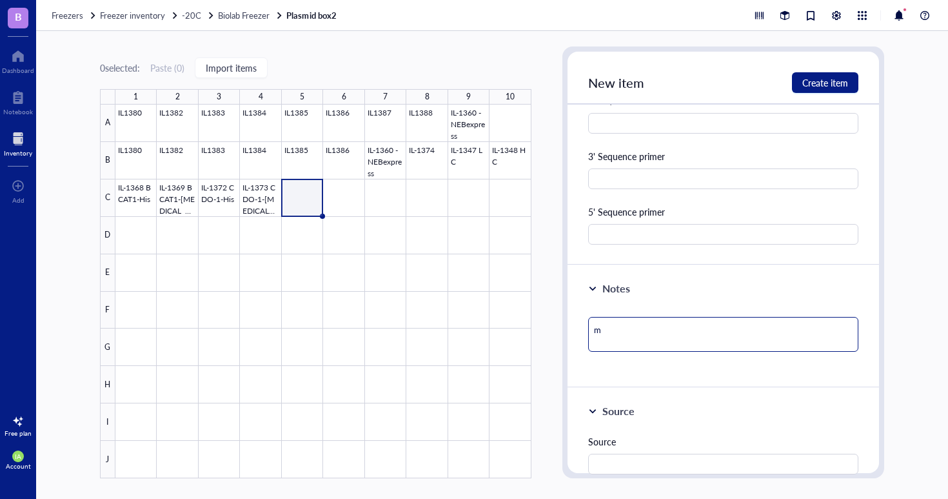
type textarea "mi"
type textarea "min"
type textarea "mini"
type textarea "minip"
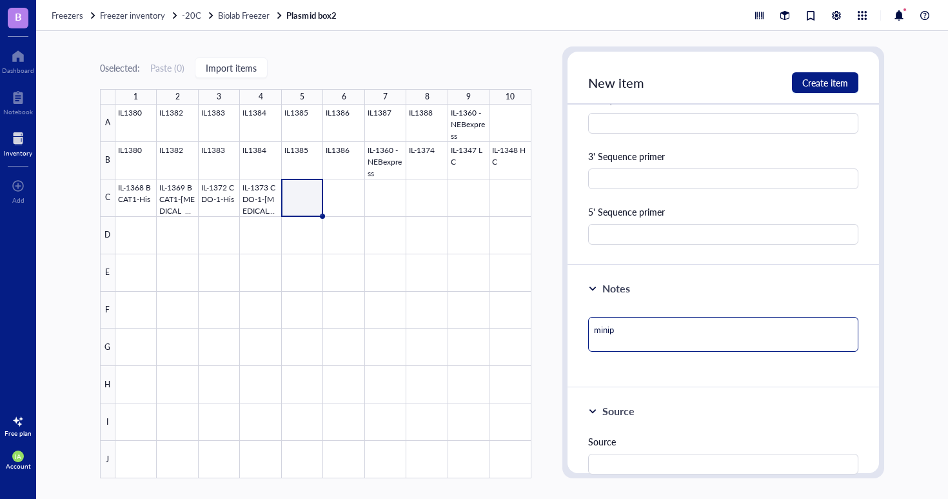
type textarea "minipr"
type textarea "minipre"
click at [830, 80] on span "Create item" at bounding box center [825, 82] width 46 height 10
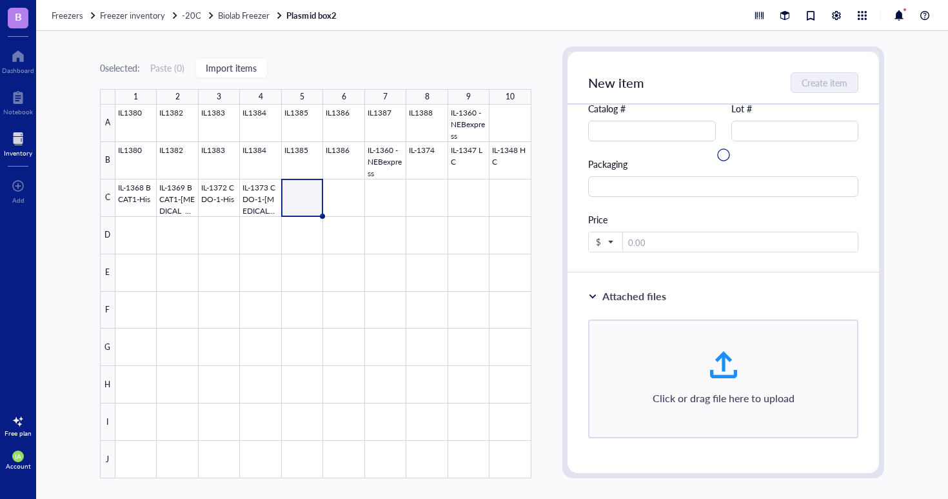
scroll to position [59, 0]
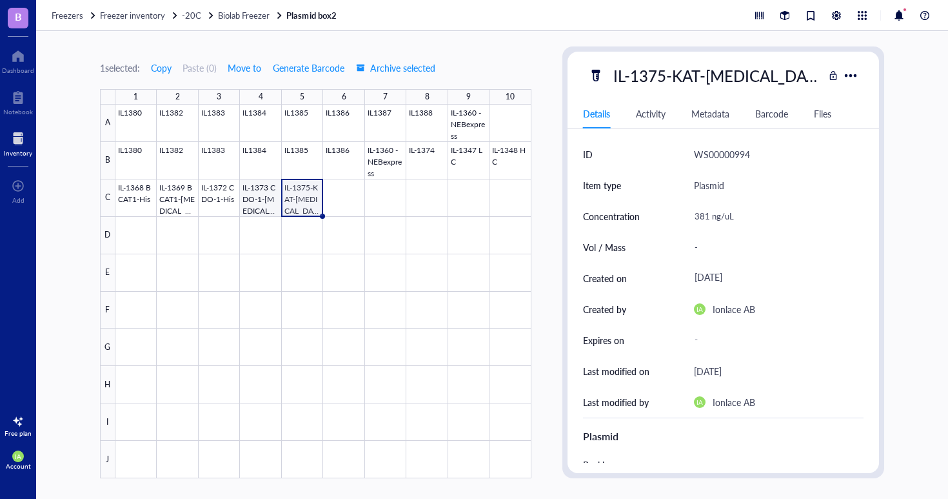
click at [261, 193] on div at bounding box center [323, 290] width 416 height 373
click at [221, 198] on div at bounding box center [323, 290] width 416 height 373
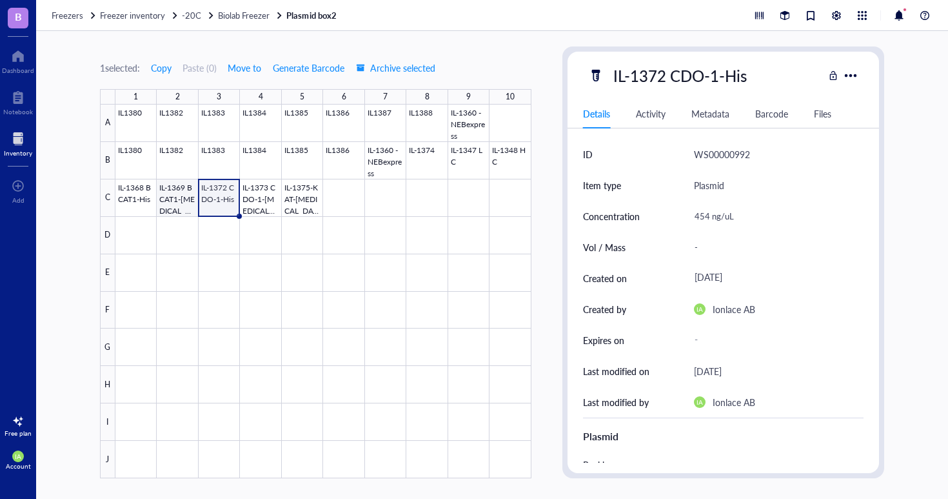
click at [178, 202] on div at bounding box center [323, 290] width 416 height 373
click at [136, 201] on div at bounding box center [323, 290] width 416 height 373
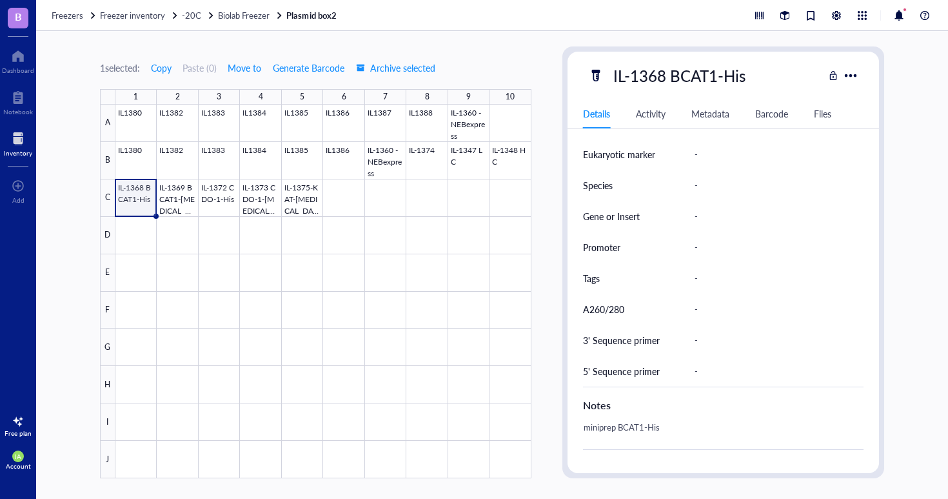
scroll to position [364, 0]
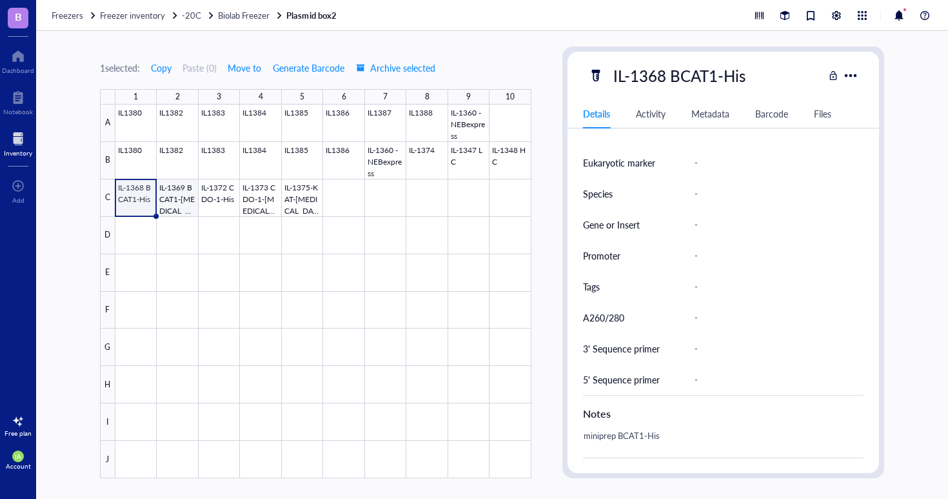
click at [188, 191] on div at bounding box center [323, 290] width 416 height 373
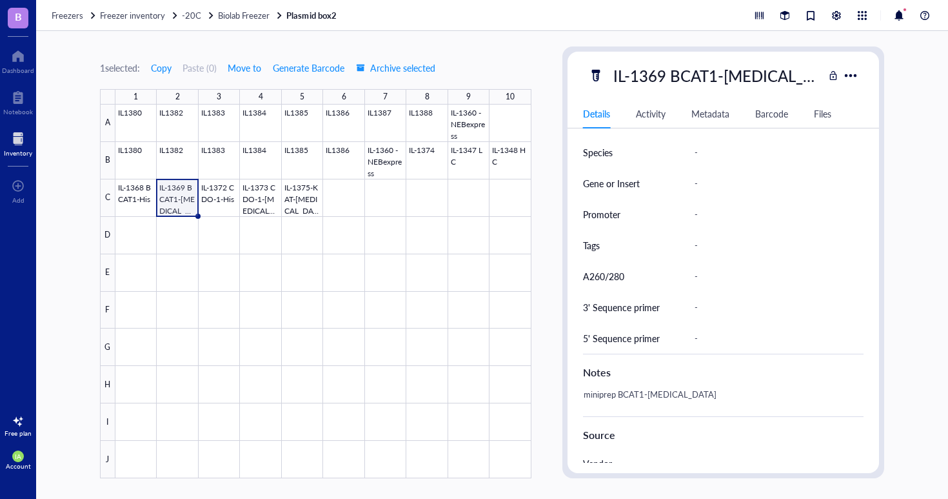
scroll to position [408, 0]
click at [226, 195] on div at bounding box center [323, 290] width 416 height 373
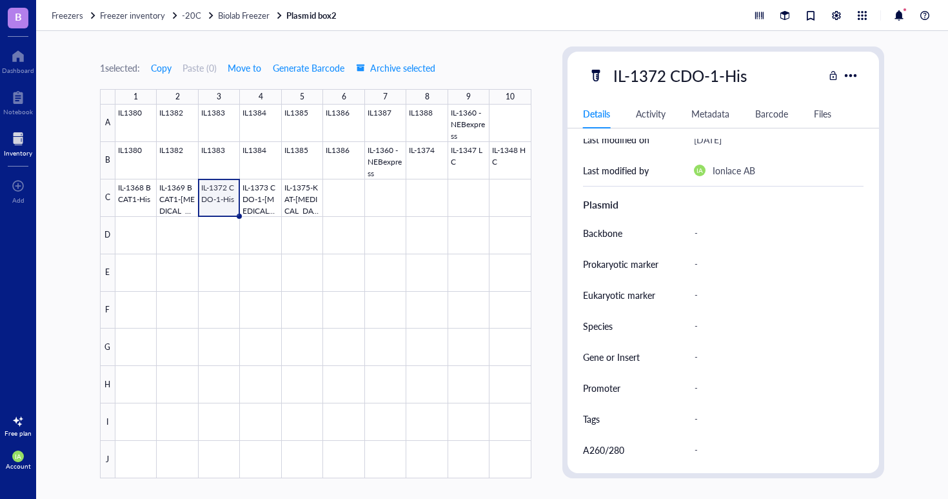
scroll to position [267, 0]
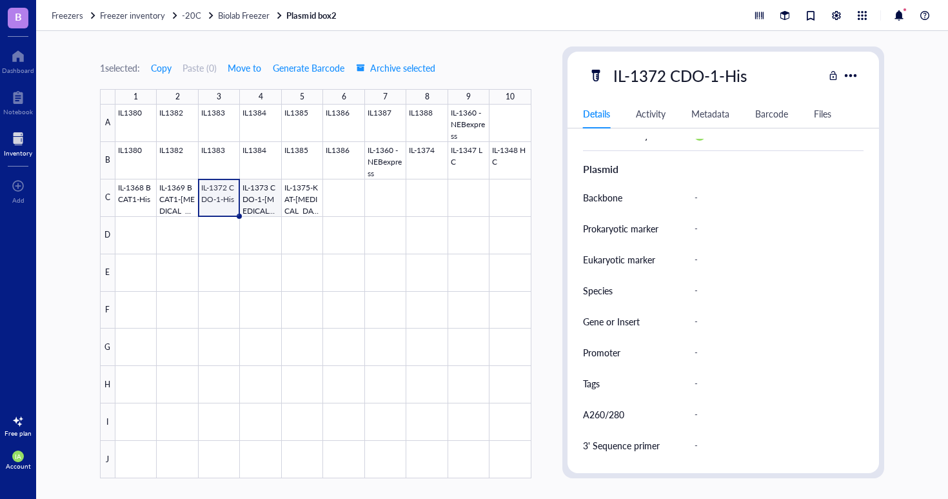
click at [253, 188] on div at bounding box center [323, 290] width 416 height 373
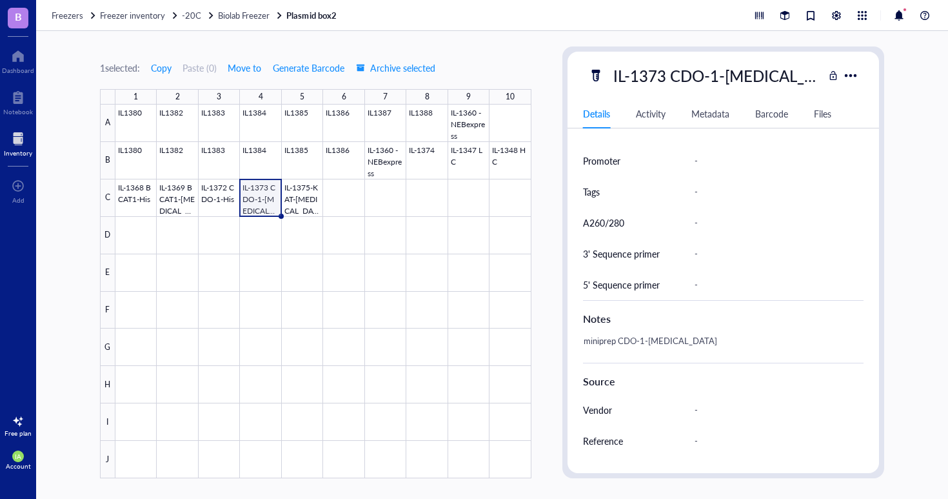
scroll to position [462, 0]
click at [304, 201] on div at bounding box center [323, 290] width 416 height 373
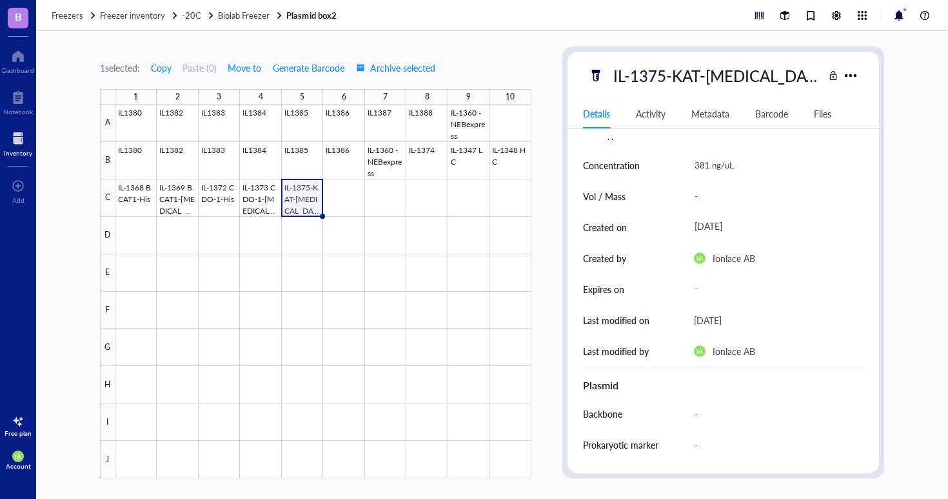
scroll to position [52, 0]
